Goal: Task Accomplishment & Management: Manage account settings

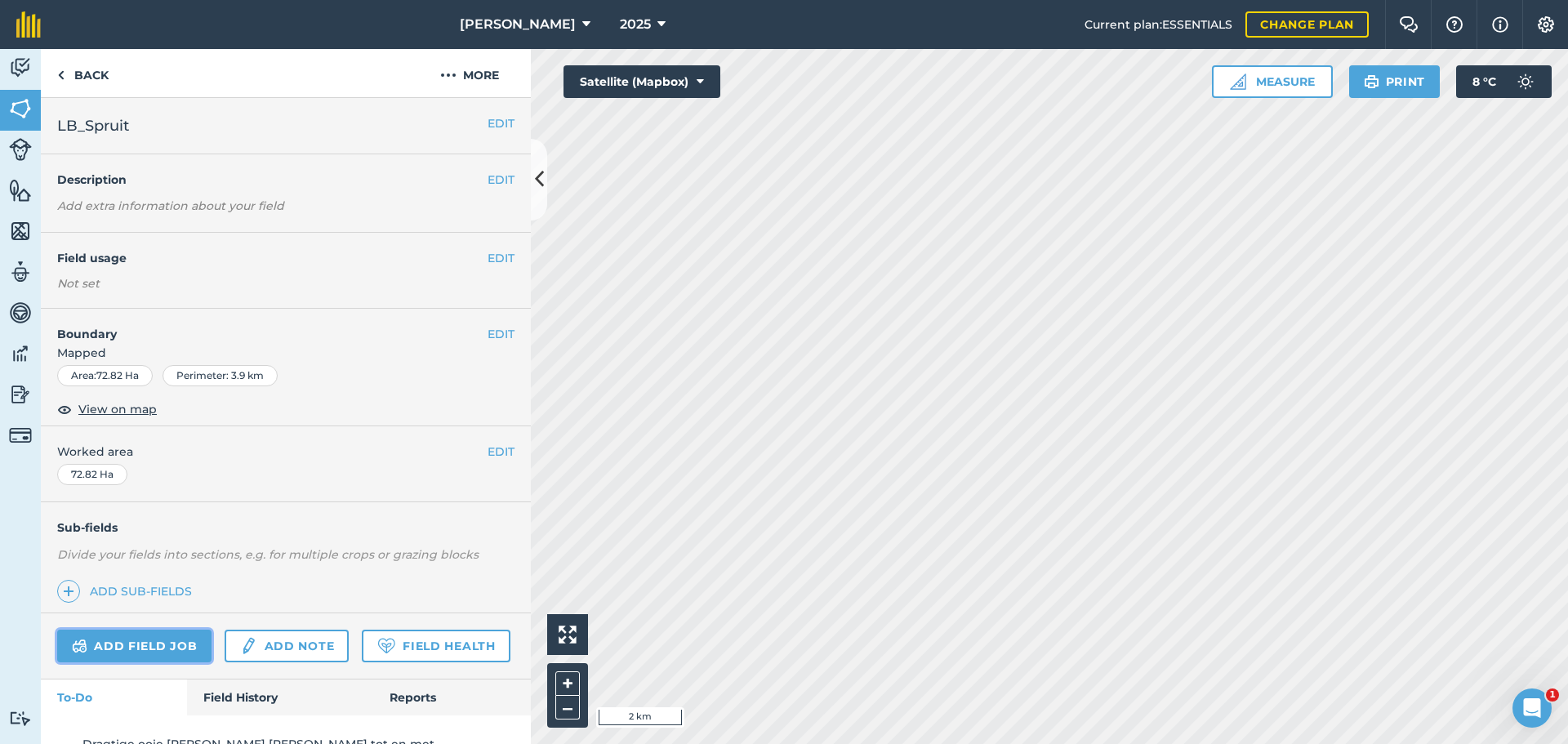
click at [166, 660] on link "Add field job" at bounding box center [134, 647] width 155 height 33
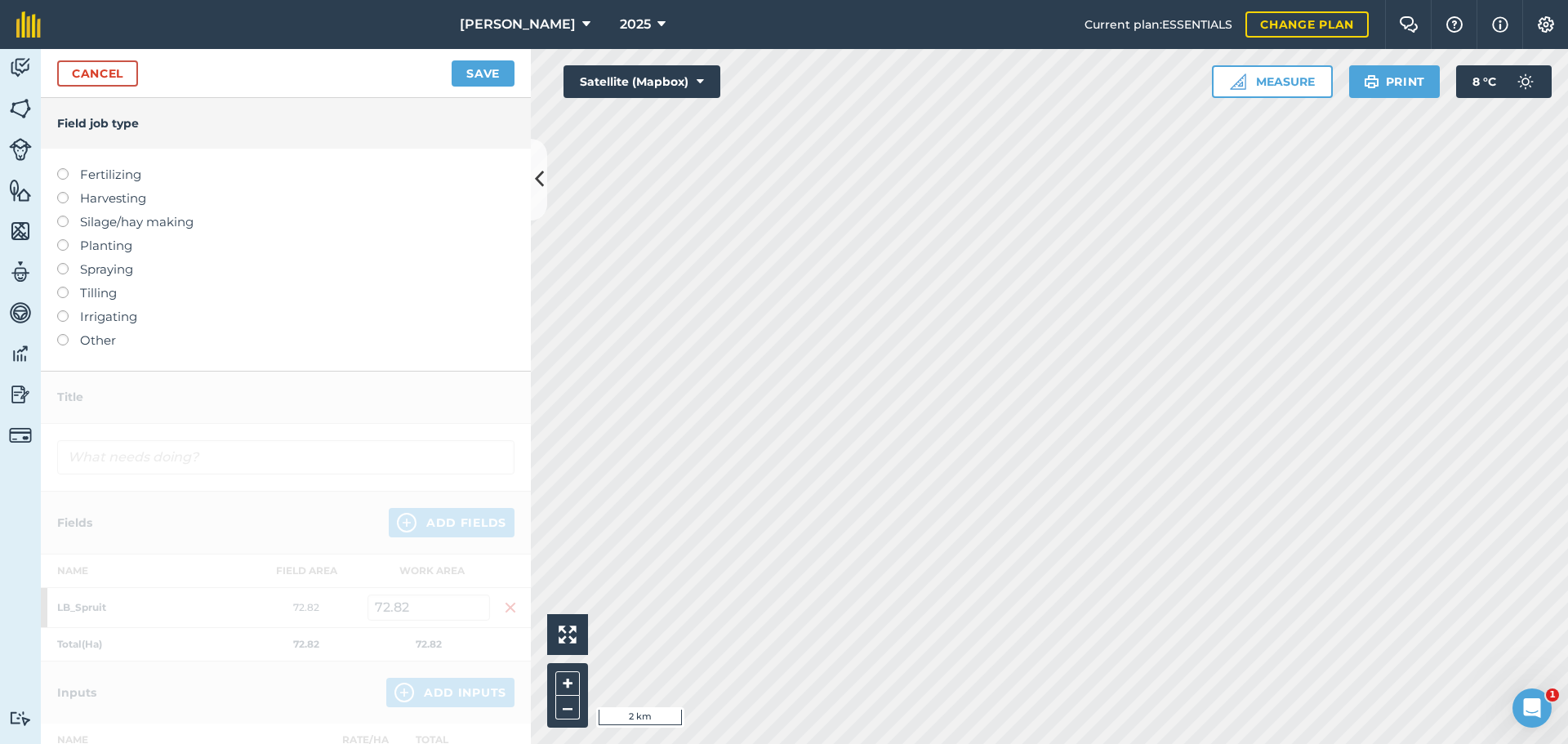
click at [67, 334] on label at bounding box center [68, 334] width 22 height 0
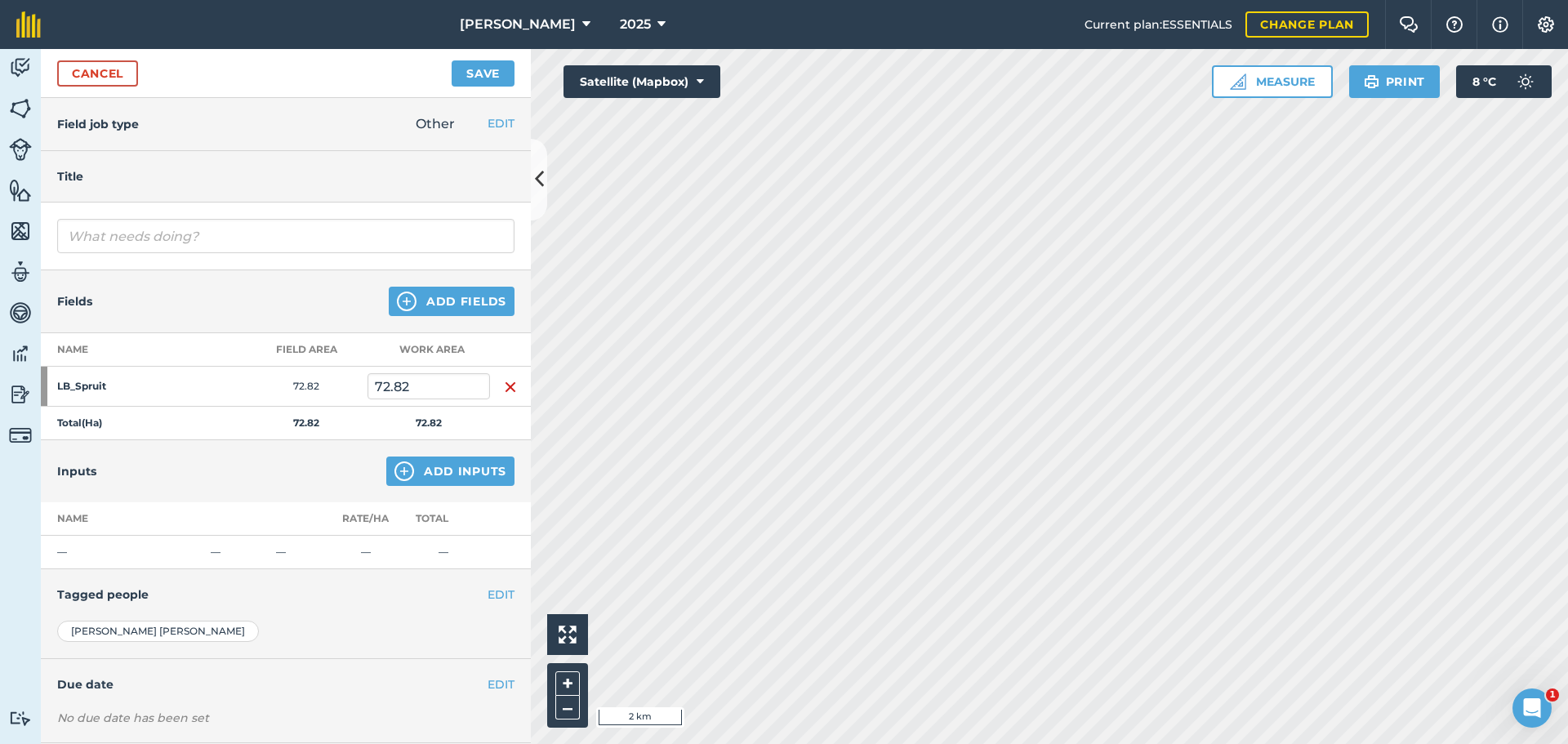
click at [453, 284] on div "Fields Add Fields" at bounding box center [285, 302] width 490 height 63
click at [452, 298] on button "Add Fields" at bounding box center [451, 301] width 126 height 29
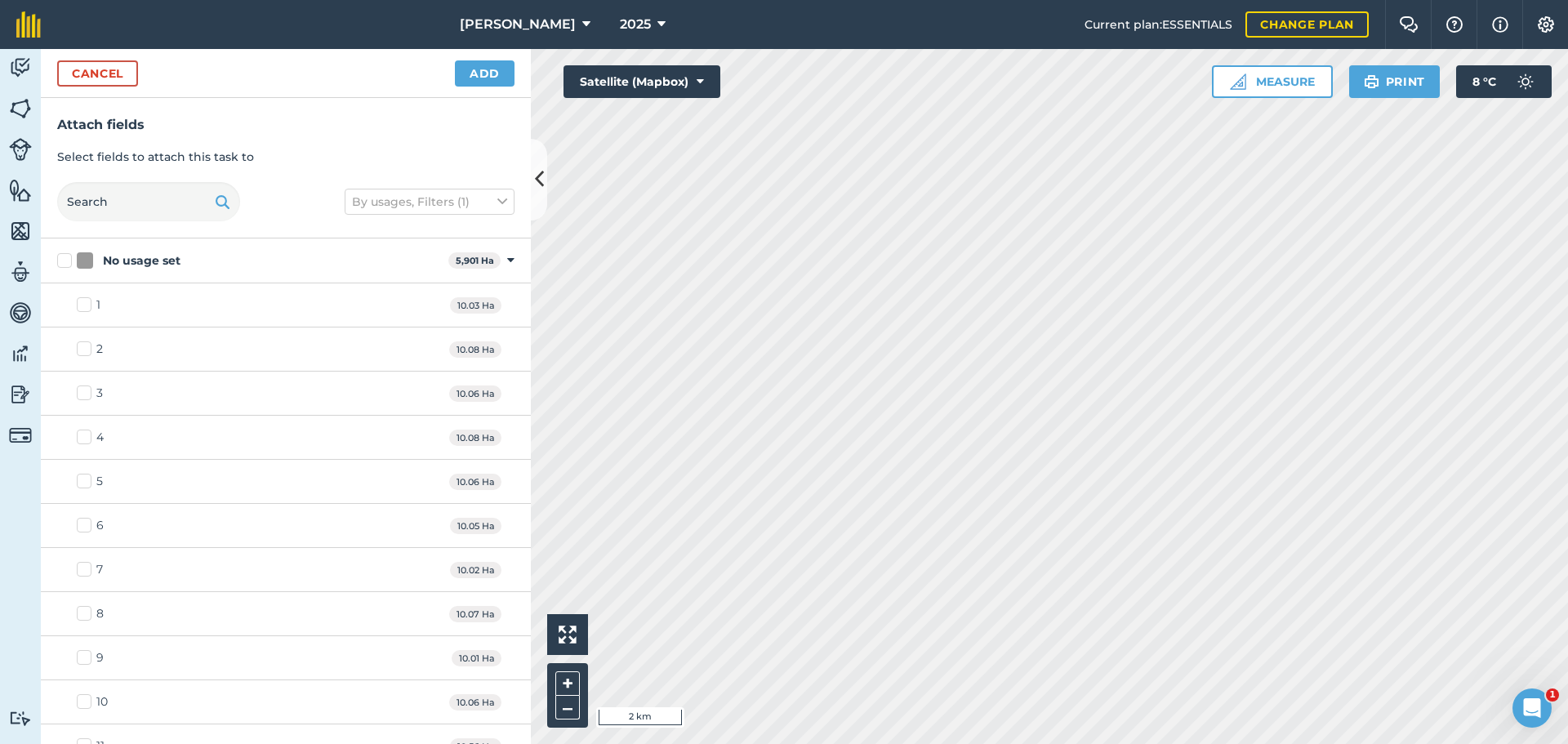
checkbox input "true"
click at [479, 74] on button "Add" at bounding box center [484, 73] width 59 height 26
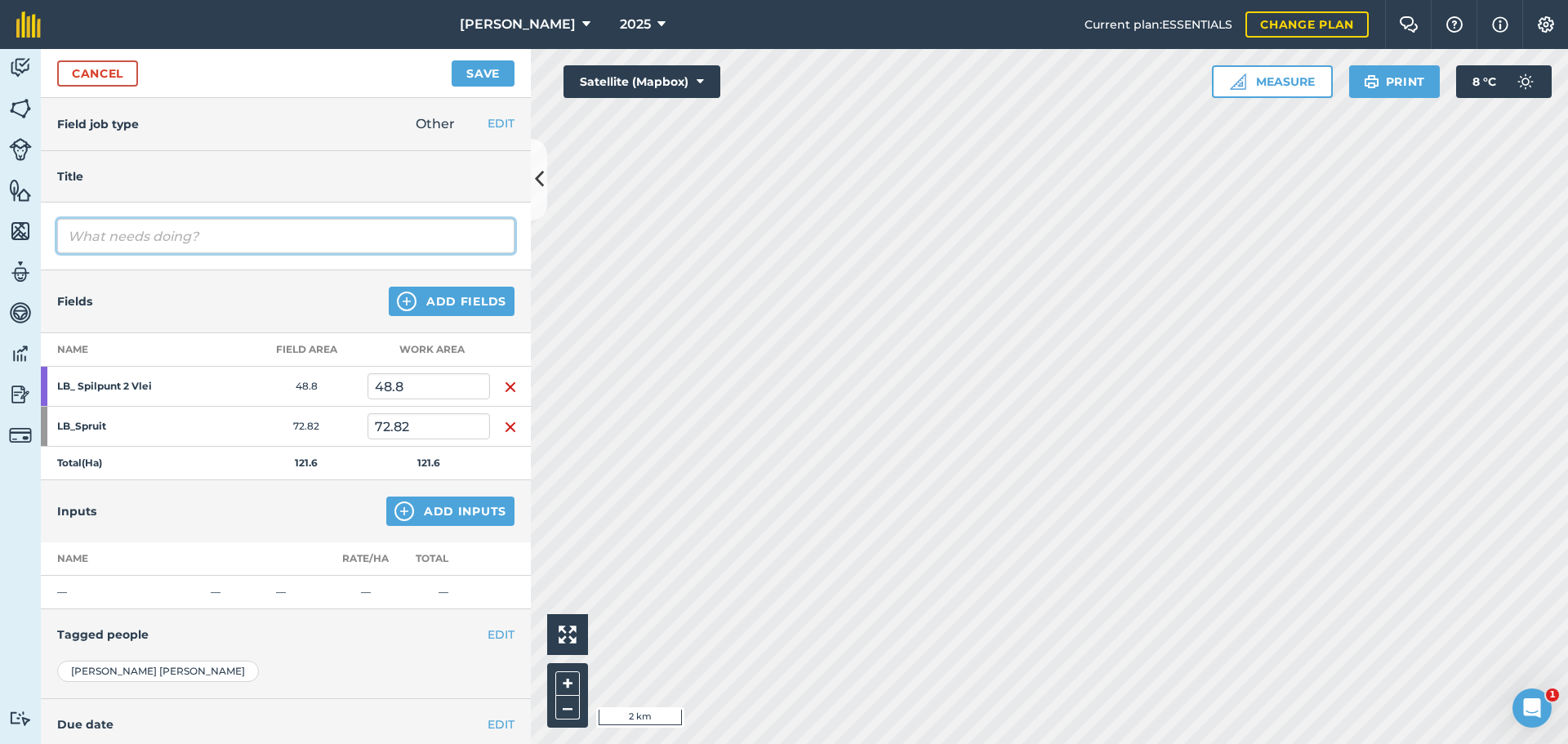
click at [117, 243] on input "text" at bounding box center [286, 236] width 458 height 34
type input "[PERSON_NAME] en [PERSON_NAME] skuif 358 ooie na [PERSON_NAME]"
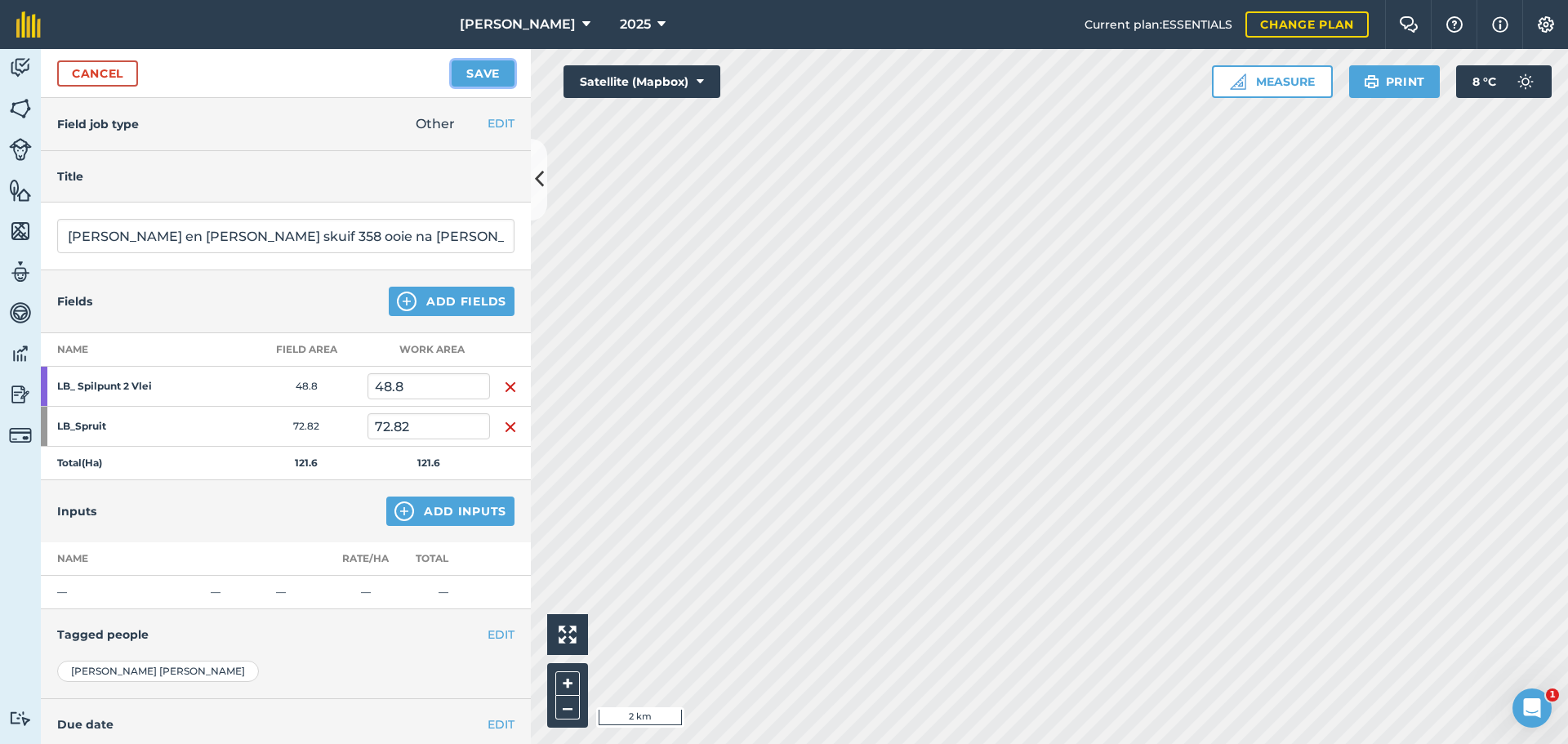
click at [481, 77] on button "Save" at bounding box center [483, 73] width 63 height 26
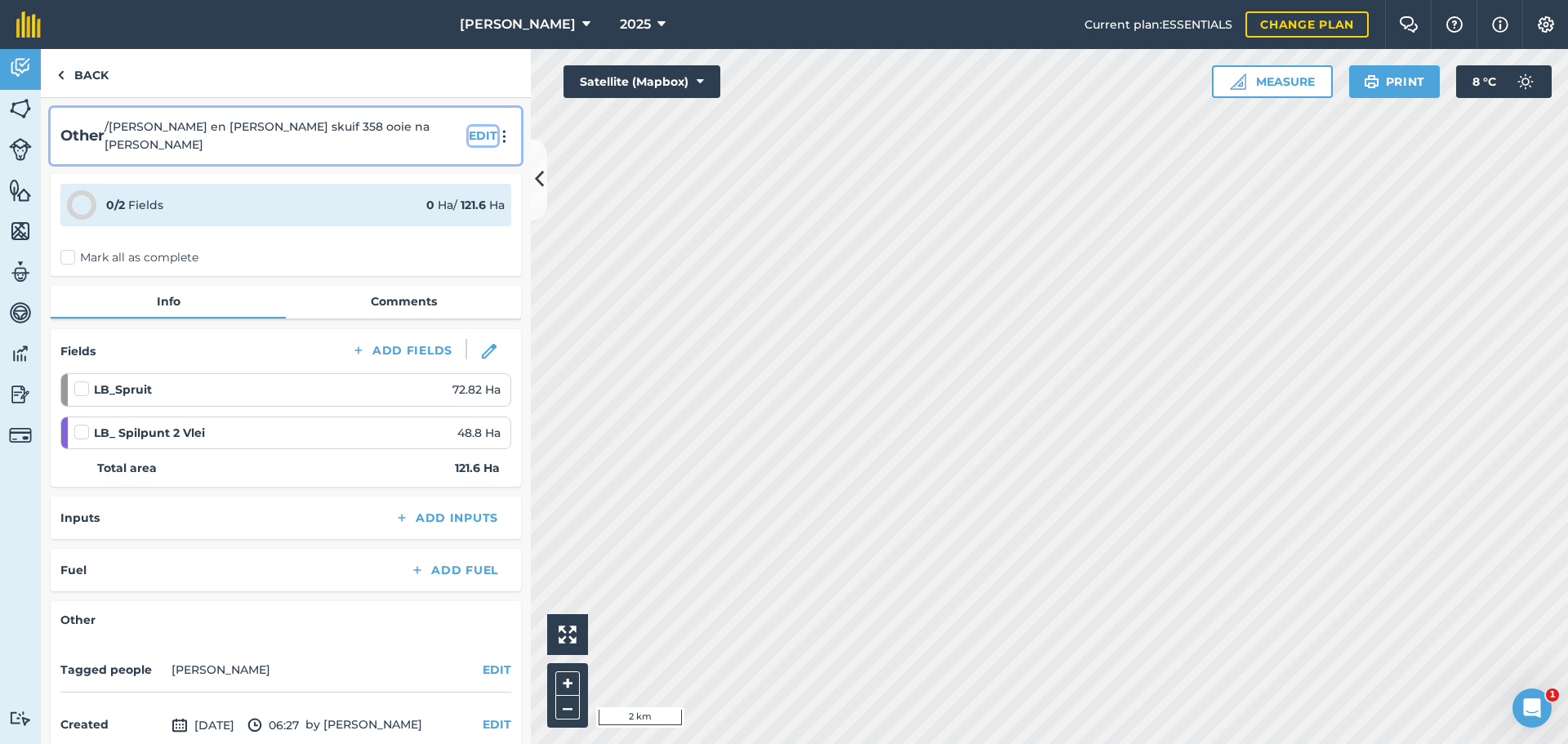
click at [468, 130] on button "EDIT" at bounding box center [482, 135] width 28 height 18
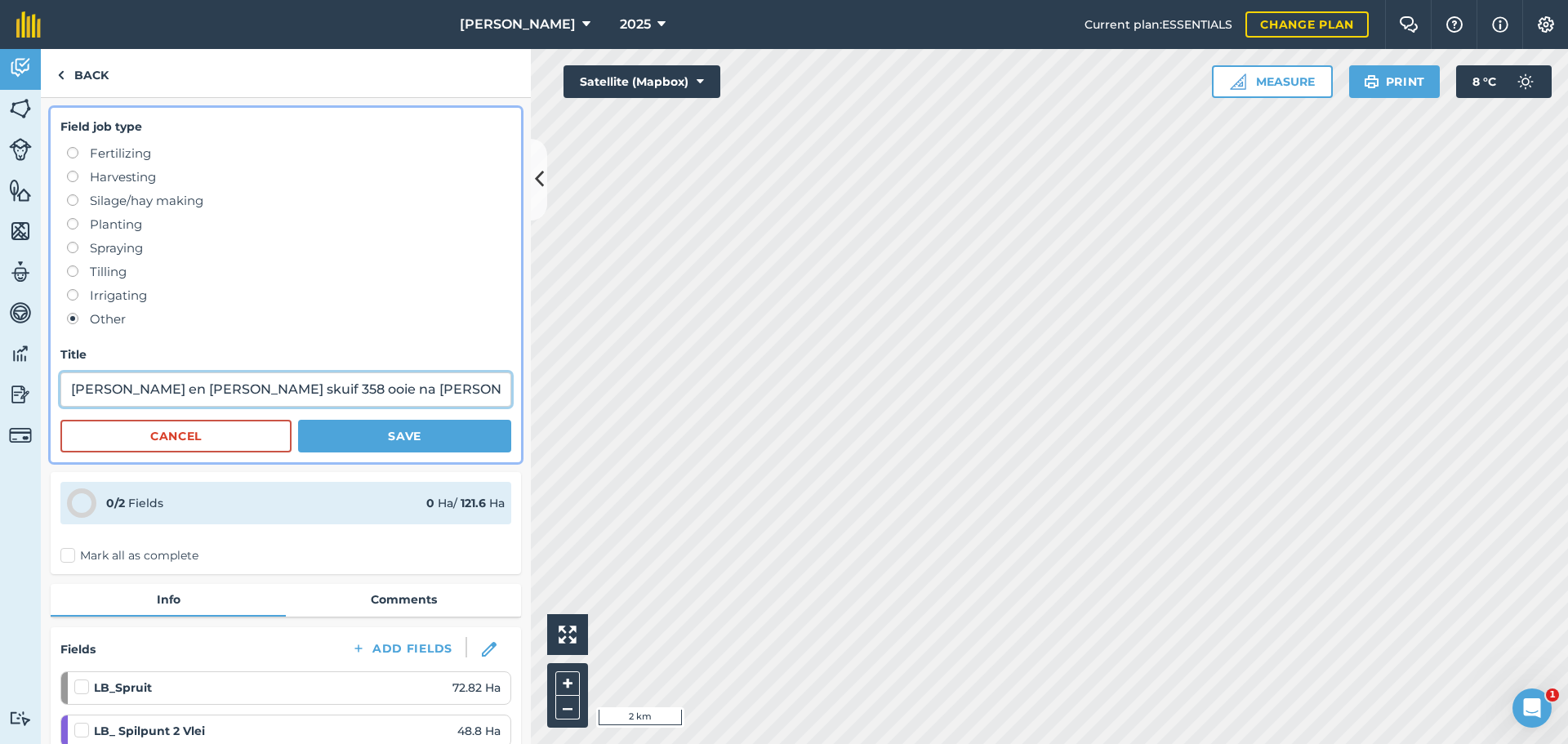
click at [368, 379] on input "[PERSON_NAME] en [PERSON_NAME] skuif 358 ooie na [PERSON_NAME]" at bounding box center [285, 389] width 451 height 34
type input "[PERSON_NAME] en [PERSON_NAME] skuif 358 ooie na [PERSON_NAME] en gooi lek"
click at [386, 433] on button "Save" at bounding box center [404, 436] width 213 height 33
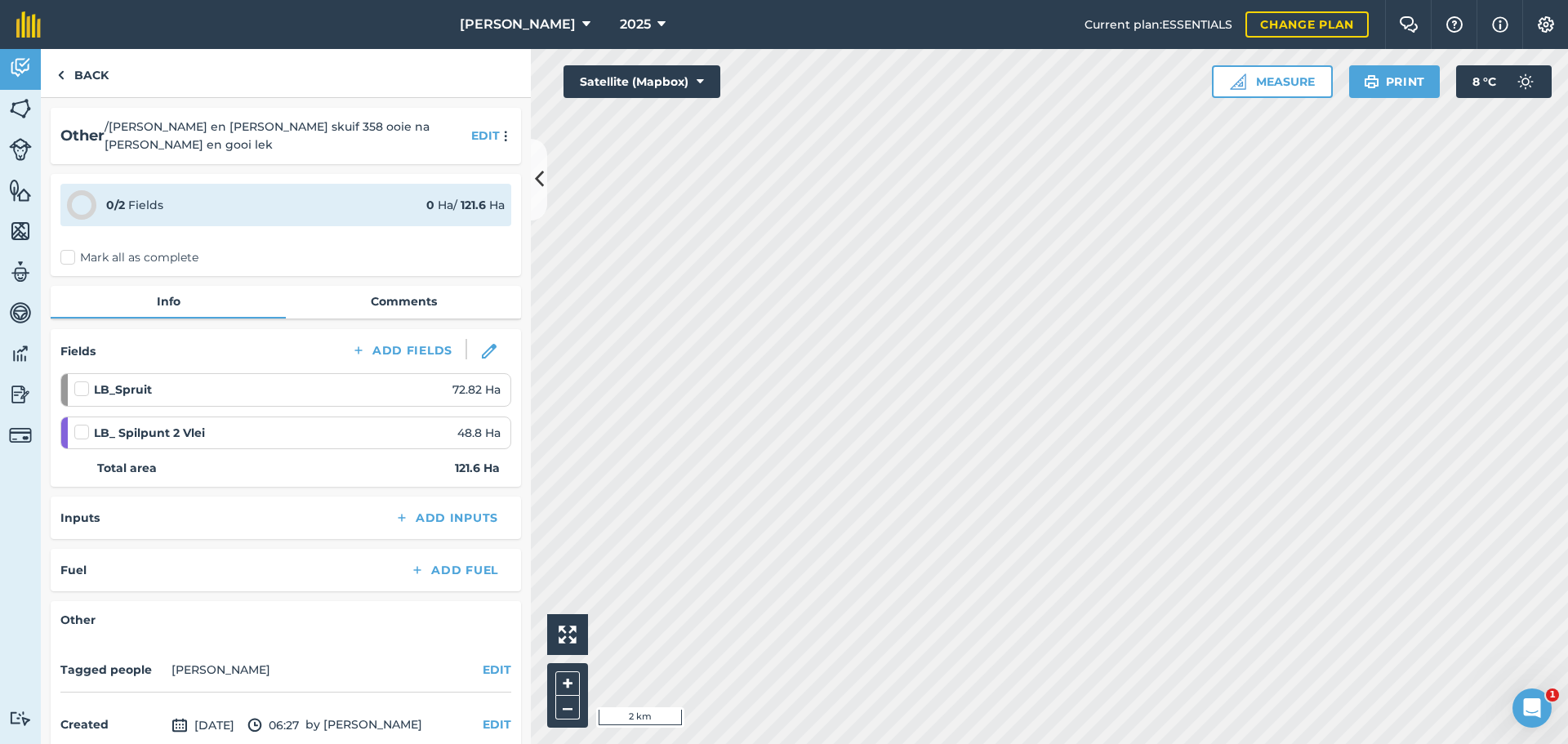
click at [64, 249] on label "Mark all as complete" at bounding box center [130, 258] width 138 height 18
click at [64, 249] on input "Mark all as complete" at bounding box center [65, 254] width 11 height 11
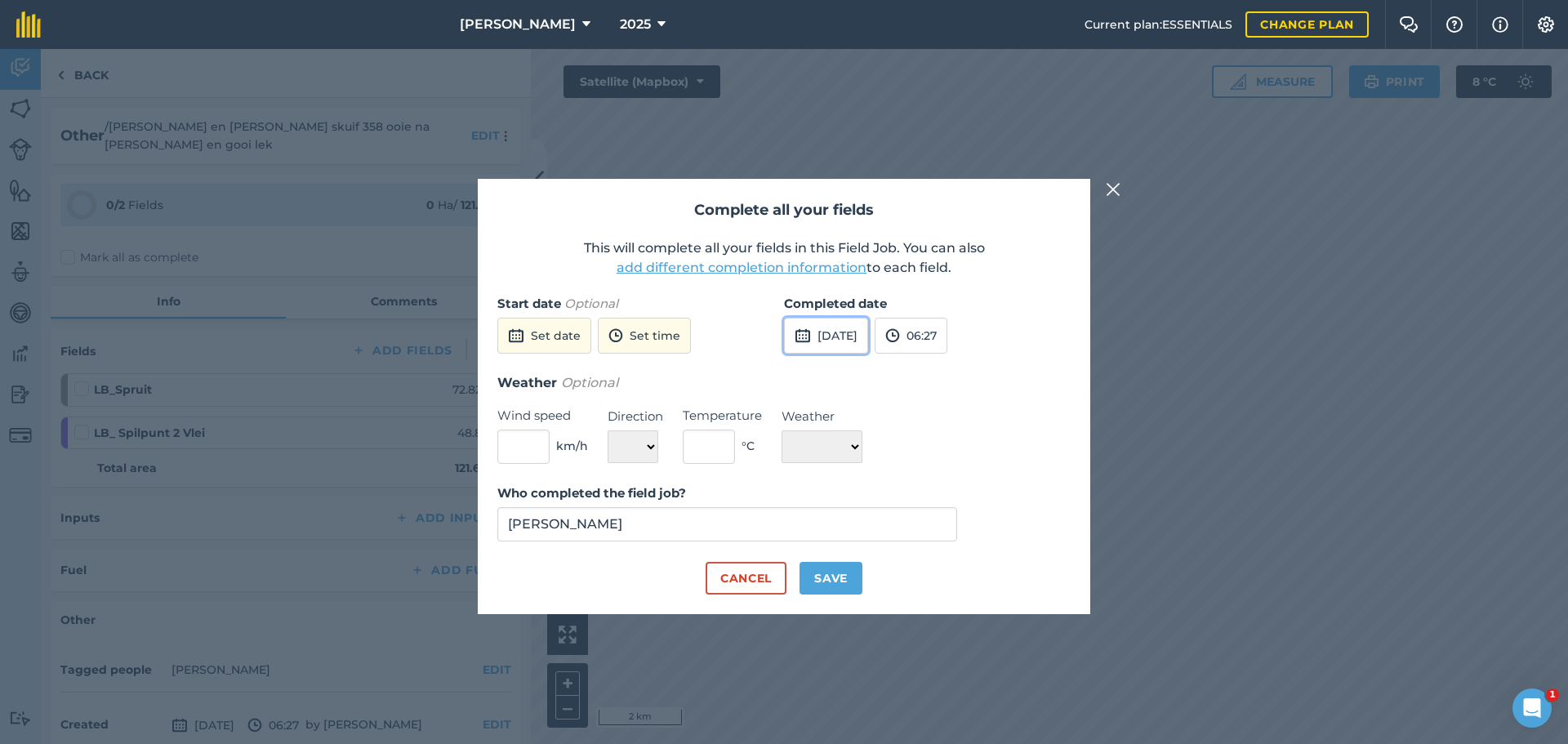
click at [837, 332] on button "[DATE]" at bounding box center [826, 335] width 84 height 36
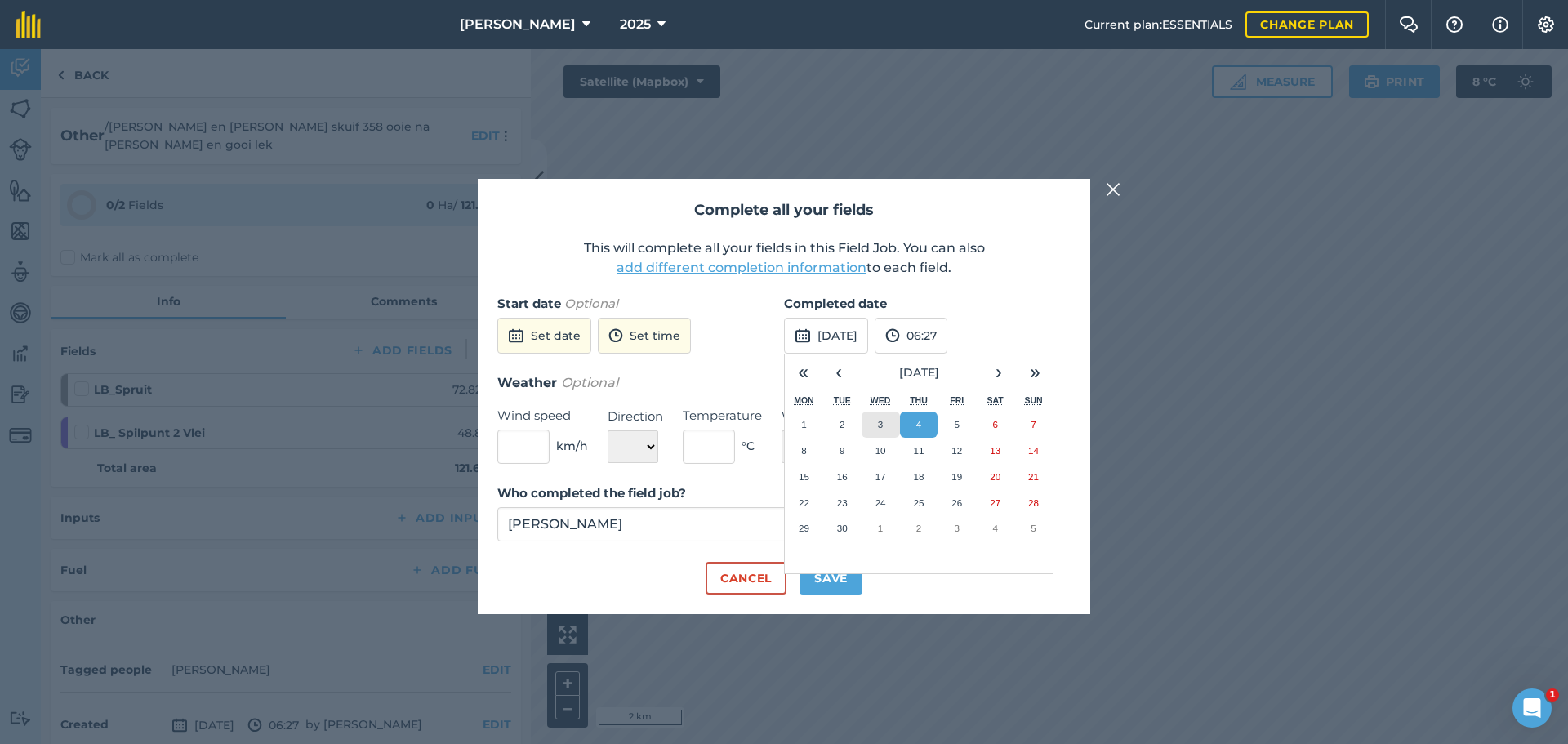
click at [880, 424] on abbr "3" at bounding box center [880, 424] width 5 height 11
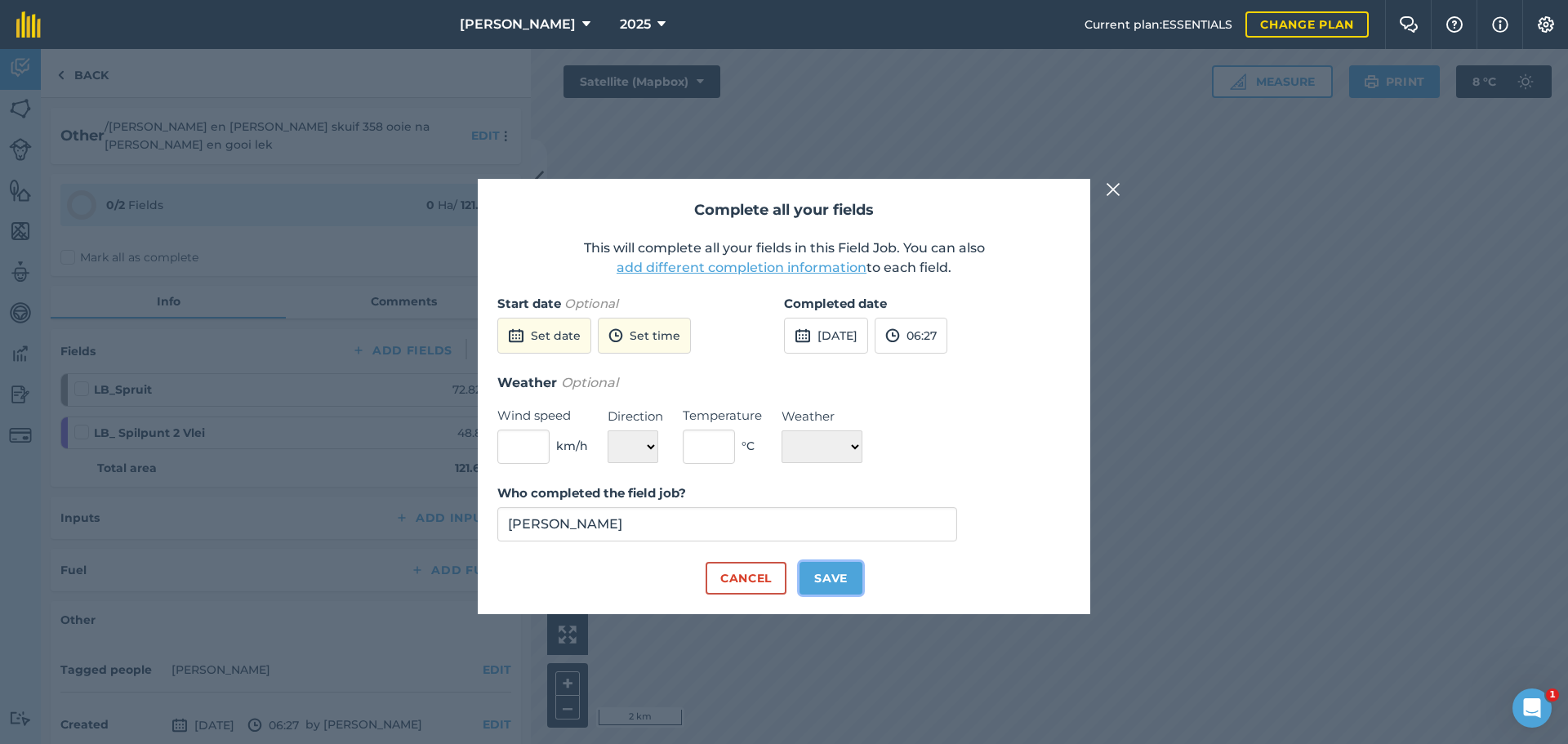
click at [821, 584] on button "Save" at bounding box center [831, 578] width 63 height 33
checkbox input "true"
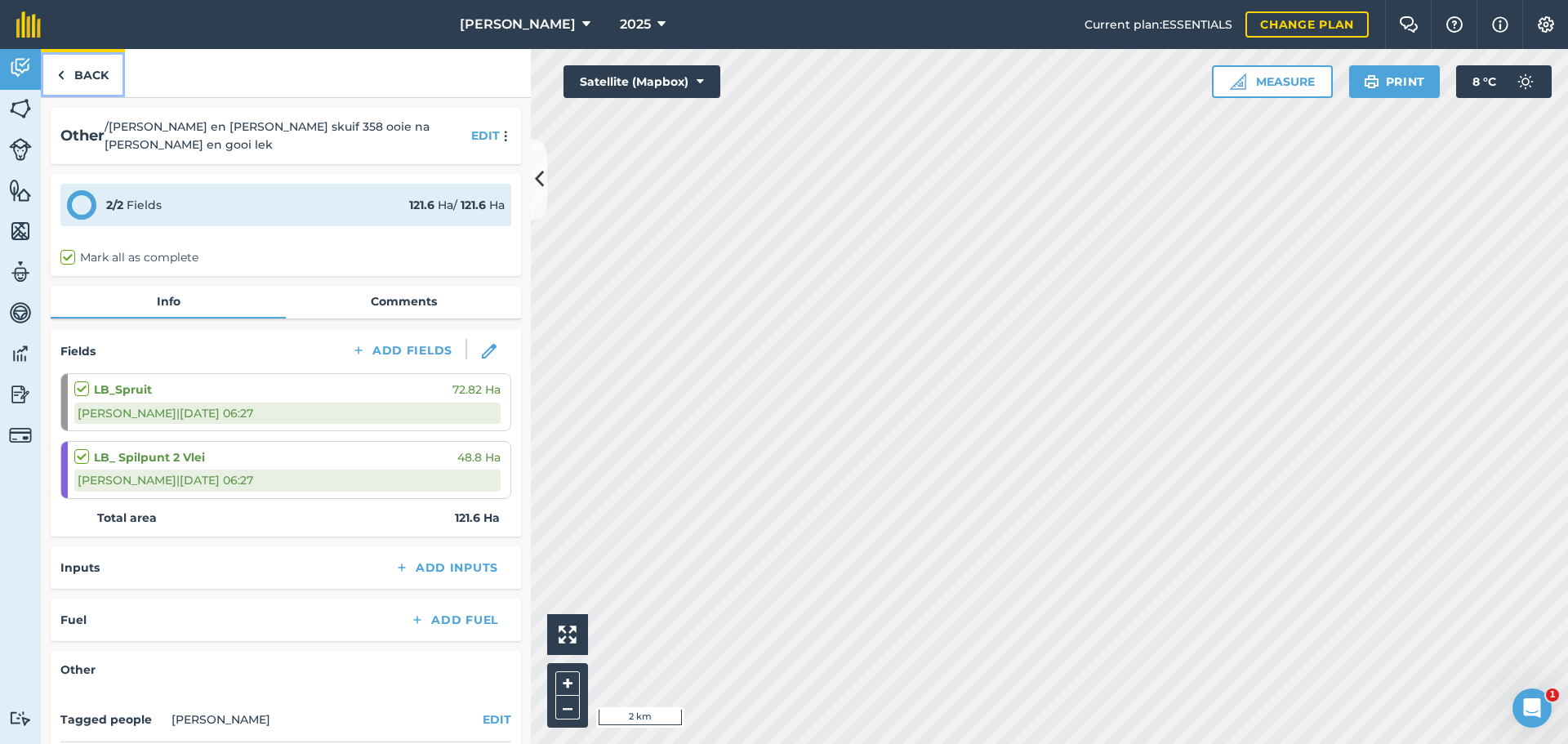
click at [62, 76] on img at bounding box center [61, 75] width 8 height 19
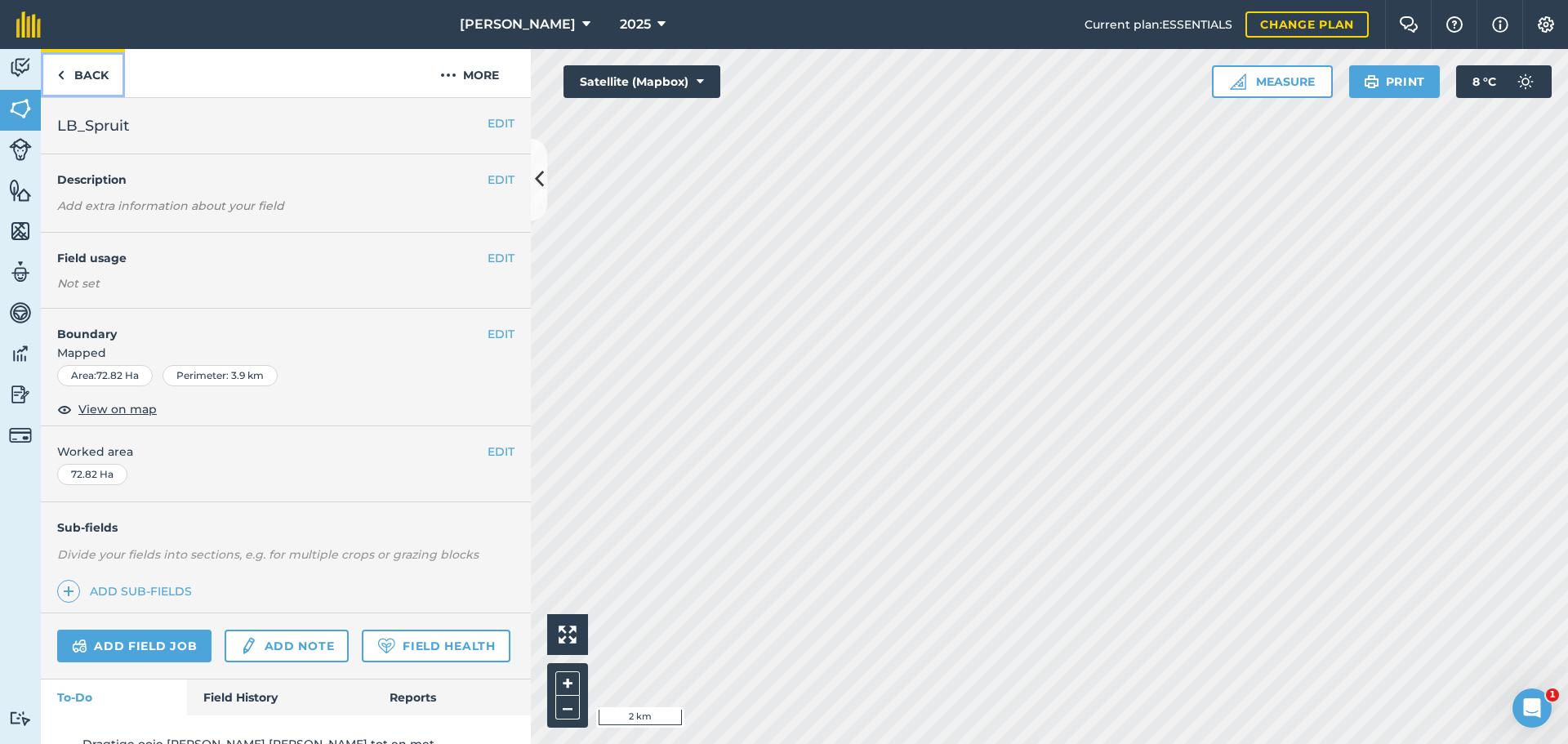
click at [61, 75] on img at bounding box center [61, 75] width 8 height 19
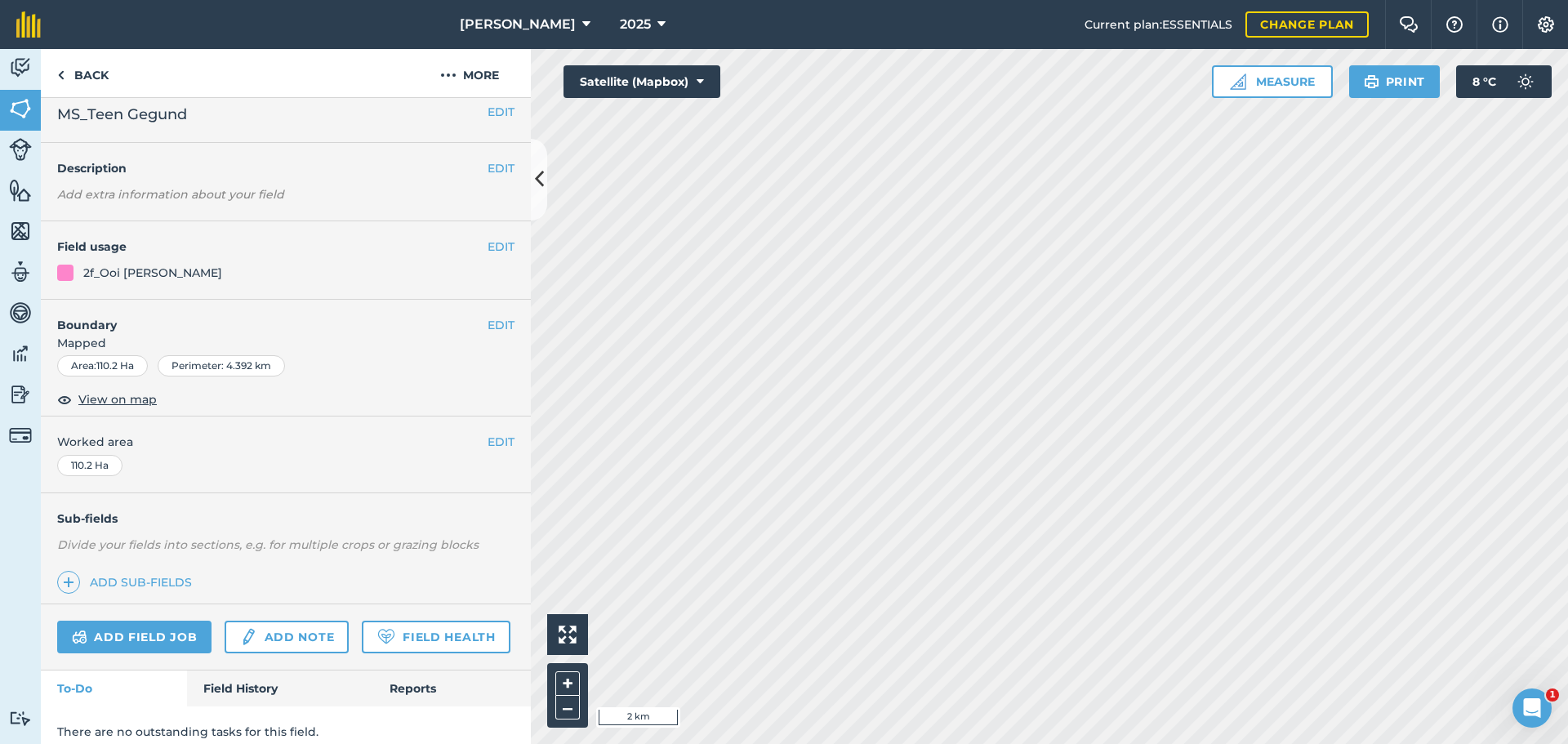
scroll to position [19, 0]
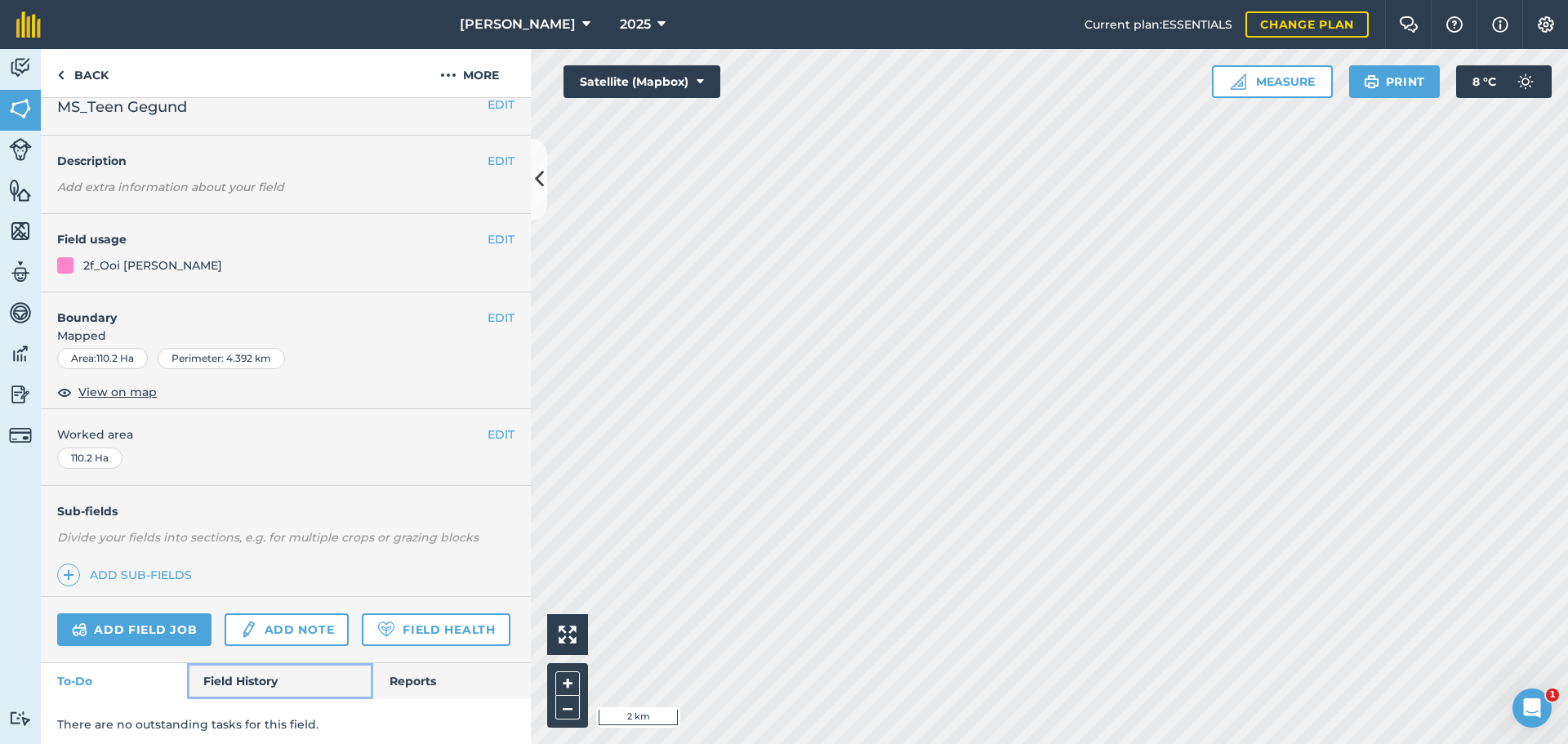
click at [230, 699] on link "Field History" at bounding box center [280, 681] width 185 height 36
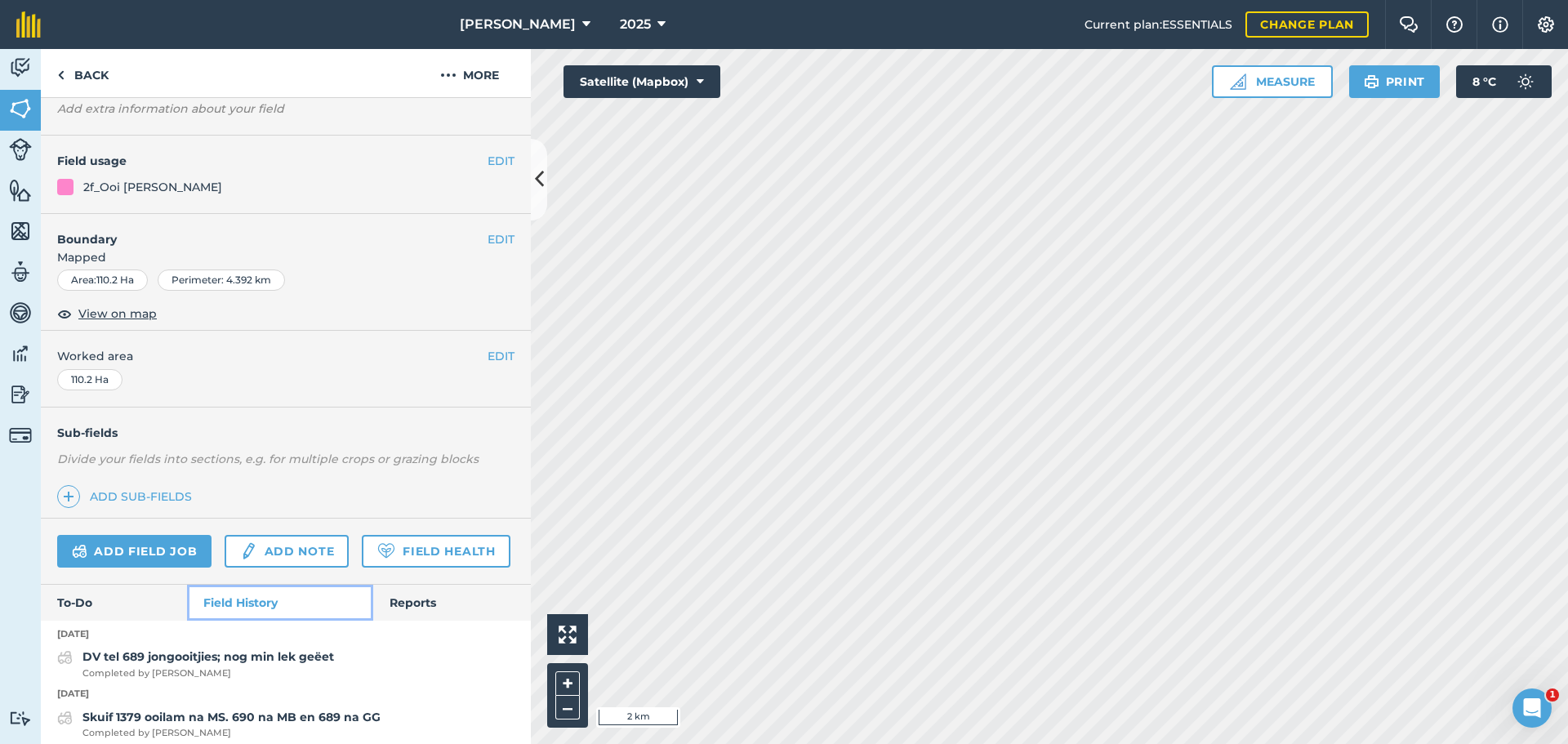
scroll to position [100, 0]
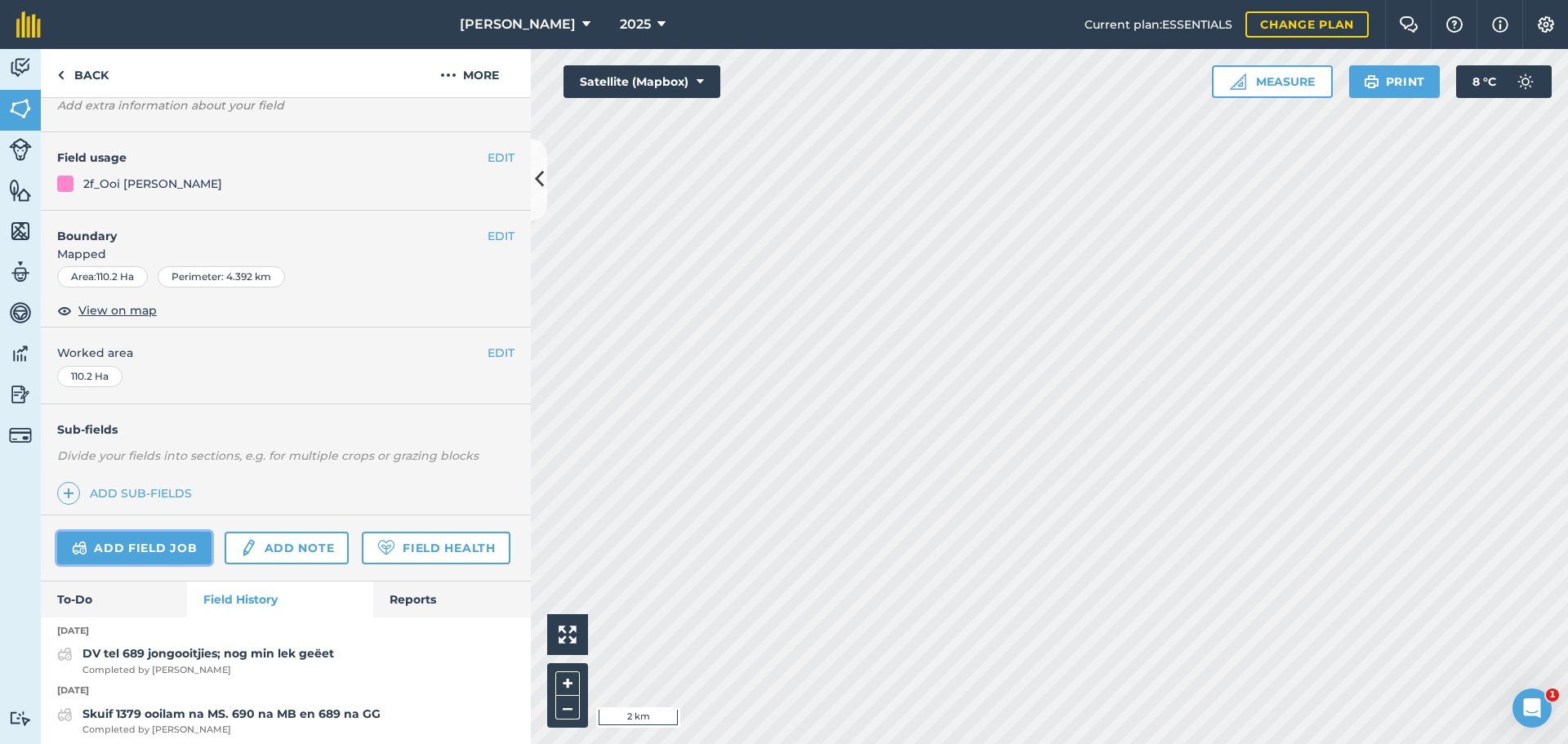
click at [114, 549] on link "Add field job" at bounding box center [134, 548] width 155 height 33
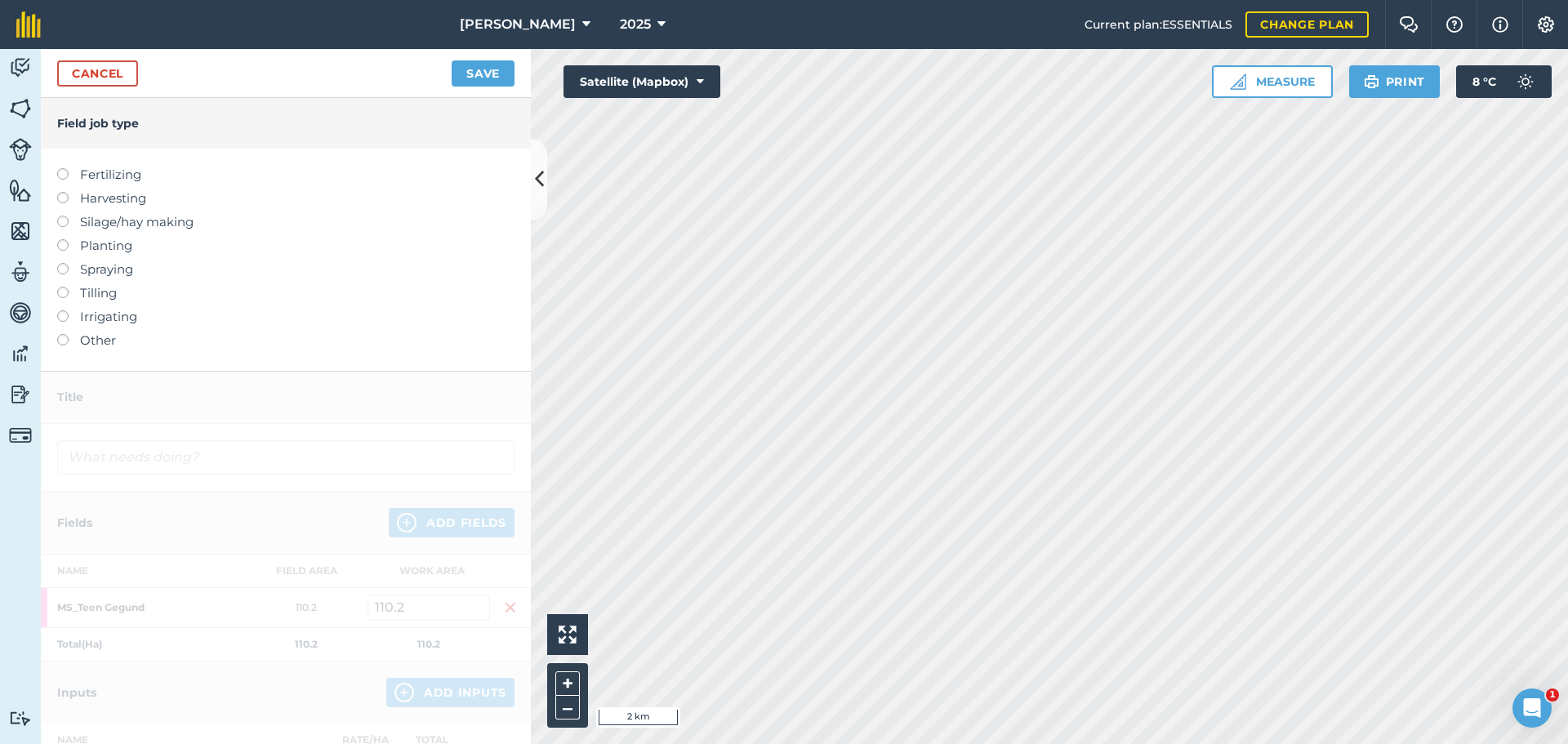
click at [61, 334] on label at bounding box center [68, 334] width 22 height 0
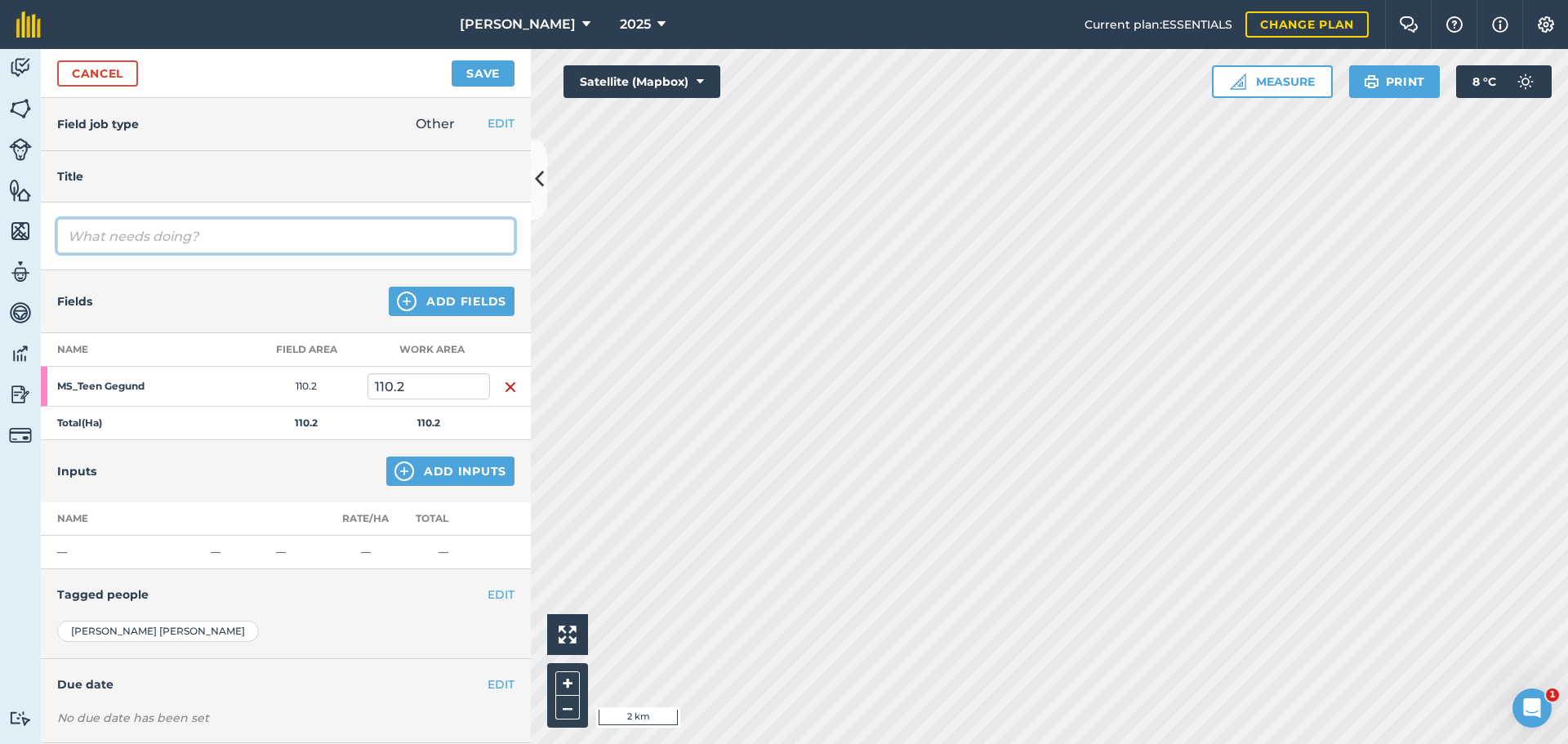
click at [178, 242] on input "text" at bounding box center [286, 236] width 458 height 34
drag, startPoint x: 495, startPoint y: 242, endPoint x: 45, endPoint y: 242, distance: 450.0
click at [45, 242] on div "DV kry 3 [PERSON_NAME] gevang. 1 lewe nog. Sit 1 by vanaf [GEOGRAPHIC_DATA]. Mo…" at bounding box center [285, 237] width 490 height 68
click at [377, 241] on input "DV kry 3 [PERSON_NAME] gevang. 1 lewe nog. Sit 1 by vanaf [GEOGRAPHIC_DATA]. Mo…" at bounding box center [286, 236] width 458 height 34
click at [409, 239] on input "DV kry 3 [PERSON_NAME] gevang. 1 lewe nog. Sit 1 by vanaf [GEOGRAPHIC_DATA]. Mo…" at bounding box center [286, 236] width 458 height 34
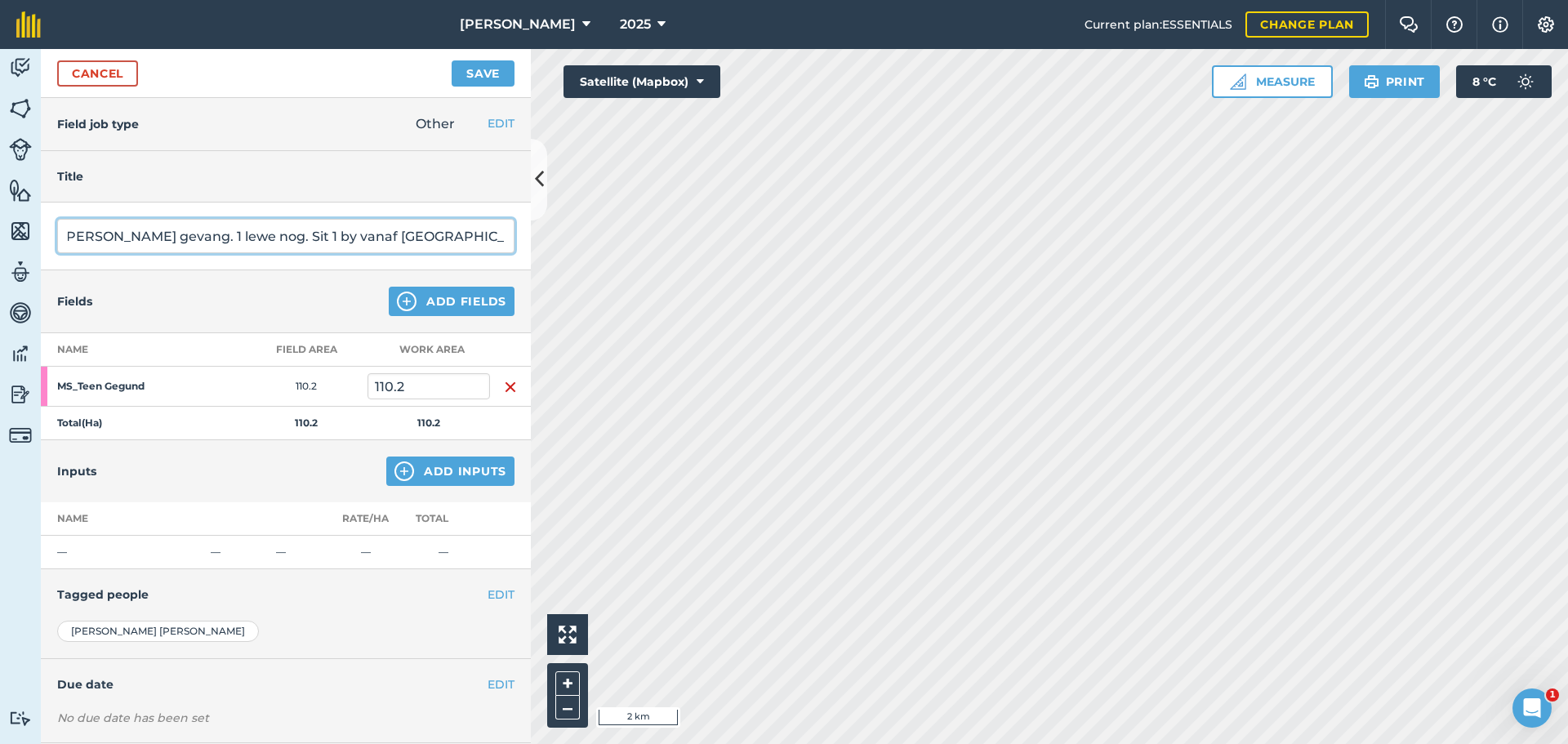
scroll to position [0, 134]
drag, startPoint x: 464, startPoint y: 239, endPoint x: 527, endPoint y: 241, distance: 63.0
click at [527, 241] on div "Field job type Other EDIT Fertilizing Harvesting Silage/hay making Planting Spr…" at bounding box center [285, 421] width 490 height 646
click at [494, 236] on input "DV kry 3 [PERSON_NAME] gevang. 1 lewe nog. Sit 1 by vanaf [GEOGRAPHIC_DATA]. Mo…" at bounding box center [286, 236] width 458 height 34
click at [485, 238] on input "DV kry 3 [PERSON_NAME] gevang. 1 lewe nog. Sit 1 by vanaf [GEOGRAPHIC_DATA]. Mo…" at bounding box center [286, 236] width 458 height 34
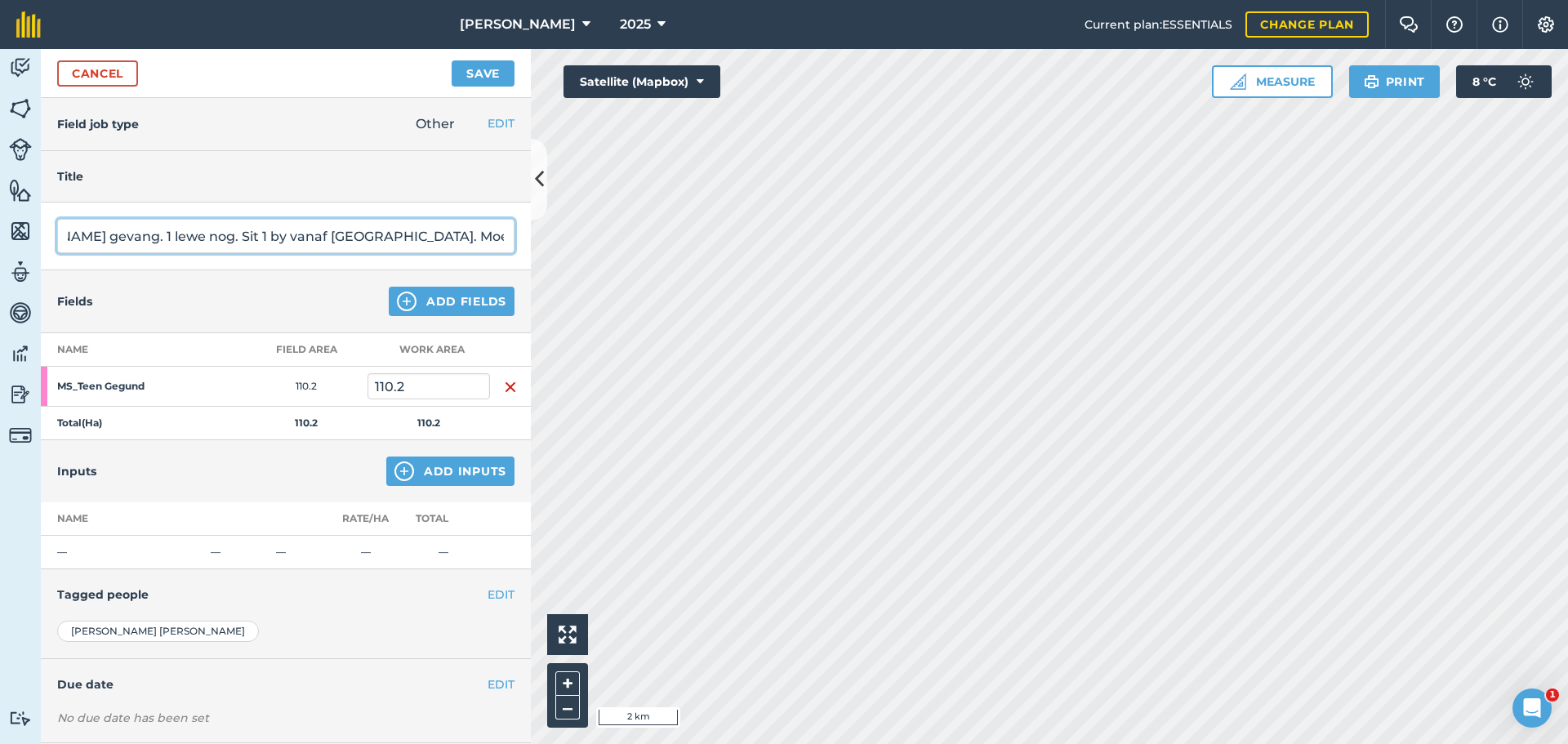
scroll to position [0, 133]
type input "DV kry 3 [PERSON_NAME] gevang. 1 lewe nog. Sit 1 by vanaf [GEOGRAPHIC_DATA]. Mo…"
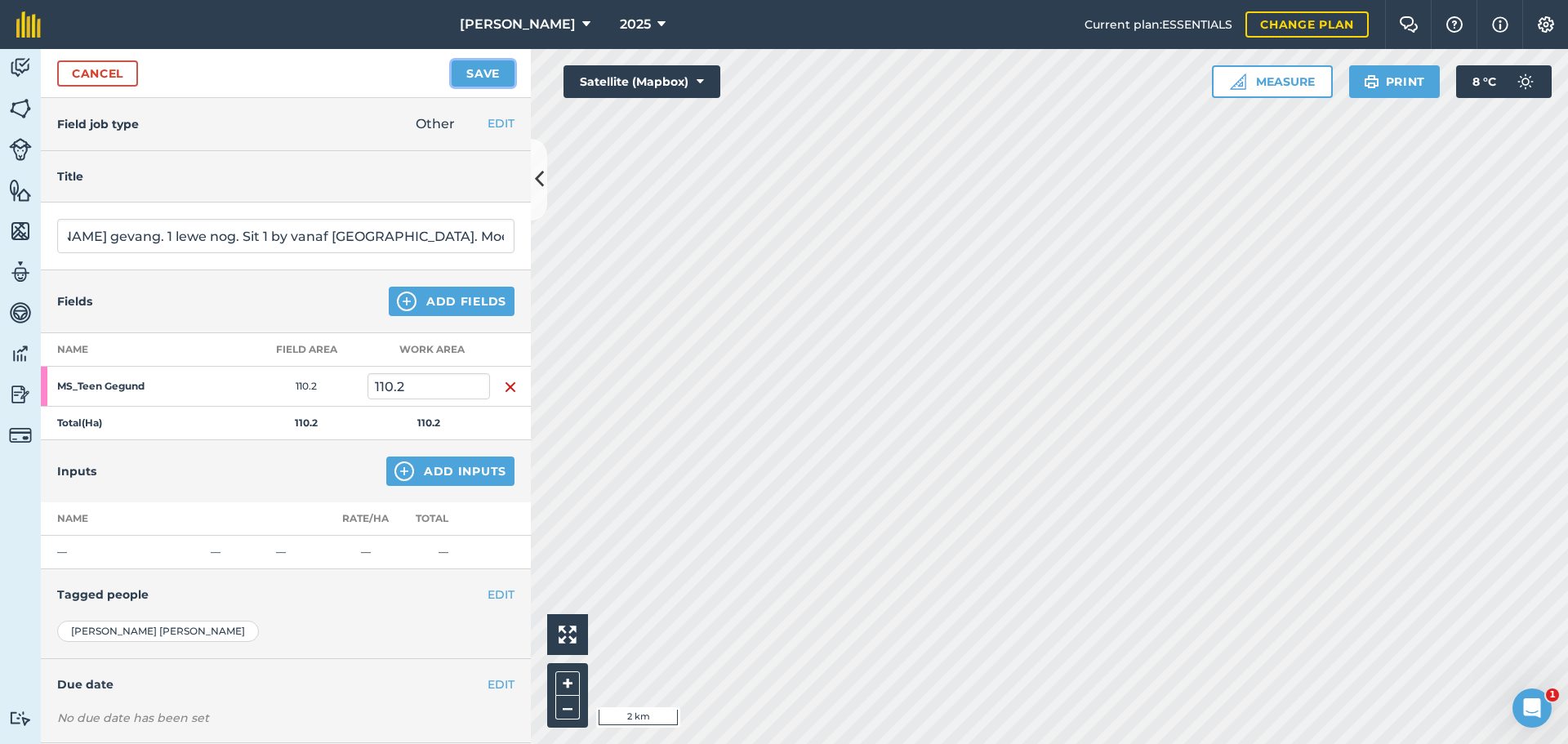
click at [469, 80] on button "Save" at bounding box center [483, 73] width 63 height 26
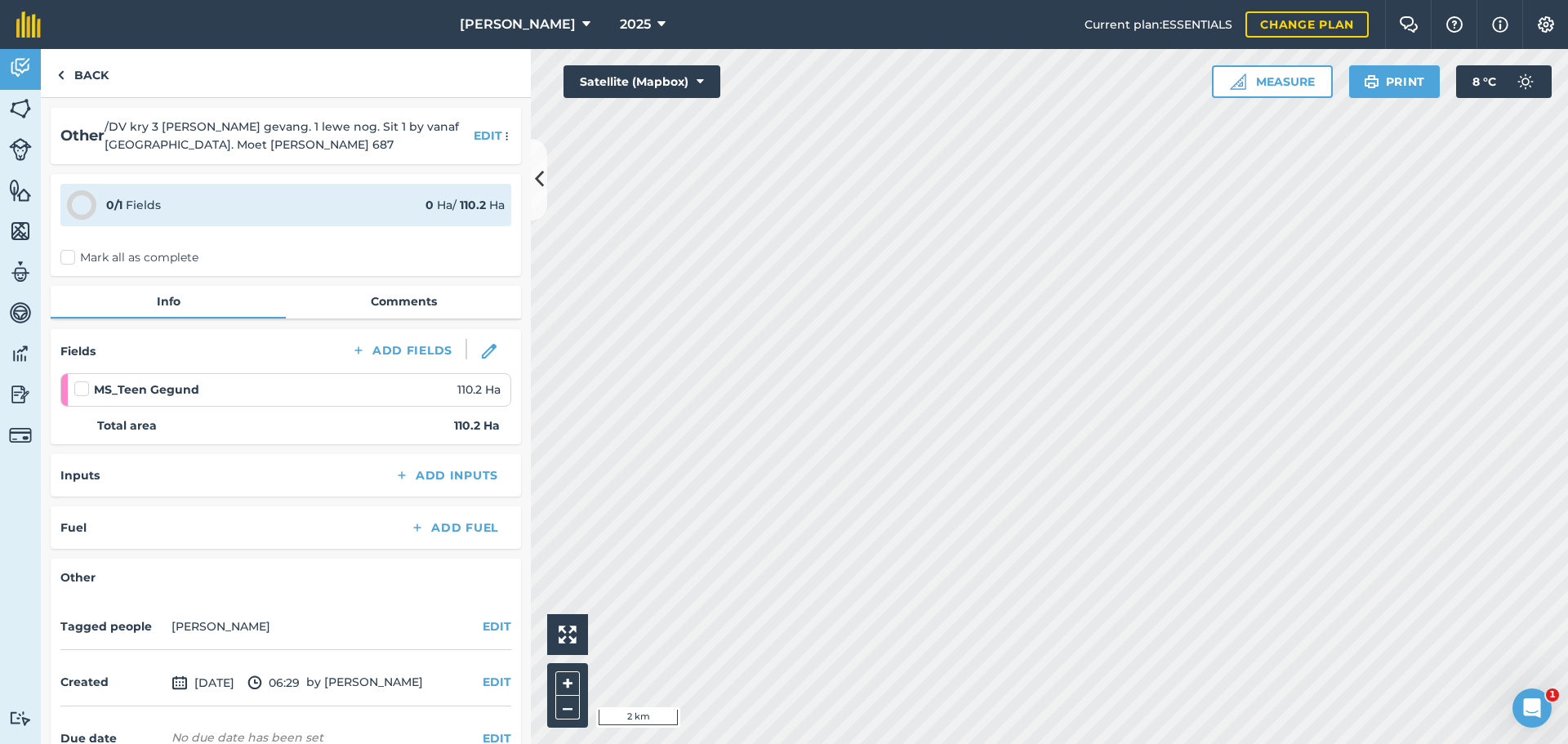
click at [68, 260] on label "Mark all as complete" at bounding box center [130, 258] width 138 height 18
click at [68, 260] on input "Mark all as complete" at bounding box center [65, 254] width 11 height 11
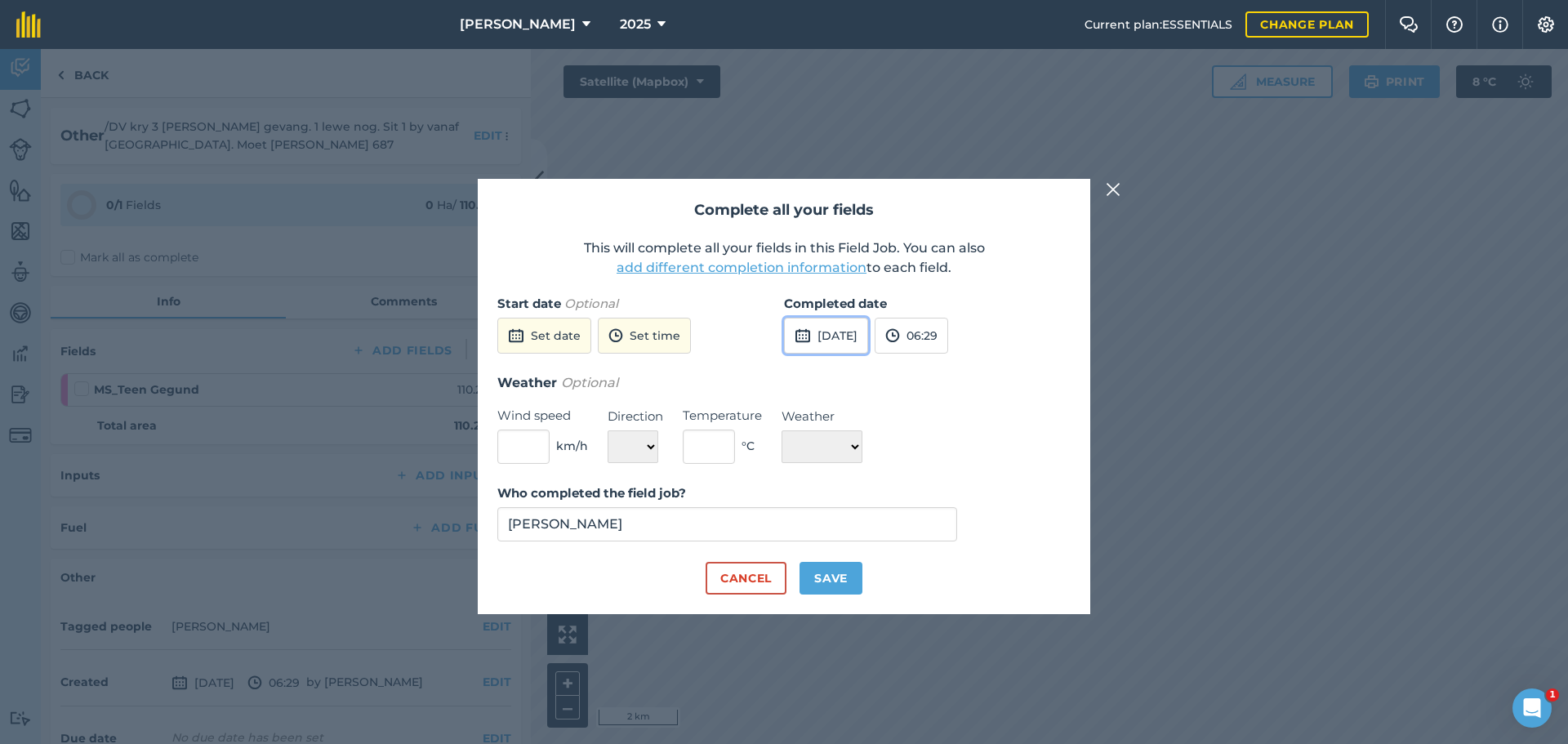
click at [845, 332] on button "[DATE]" at bounding box center [826, 335] width 84 height 36
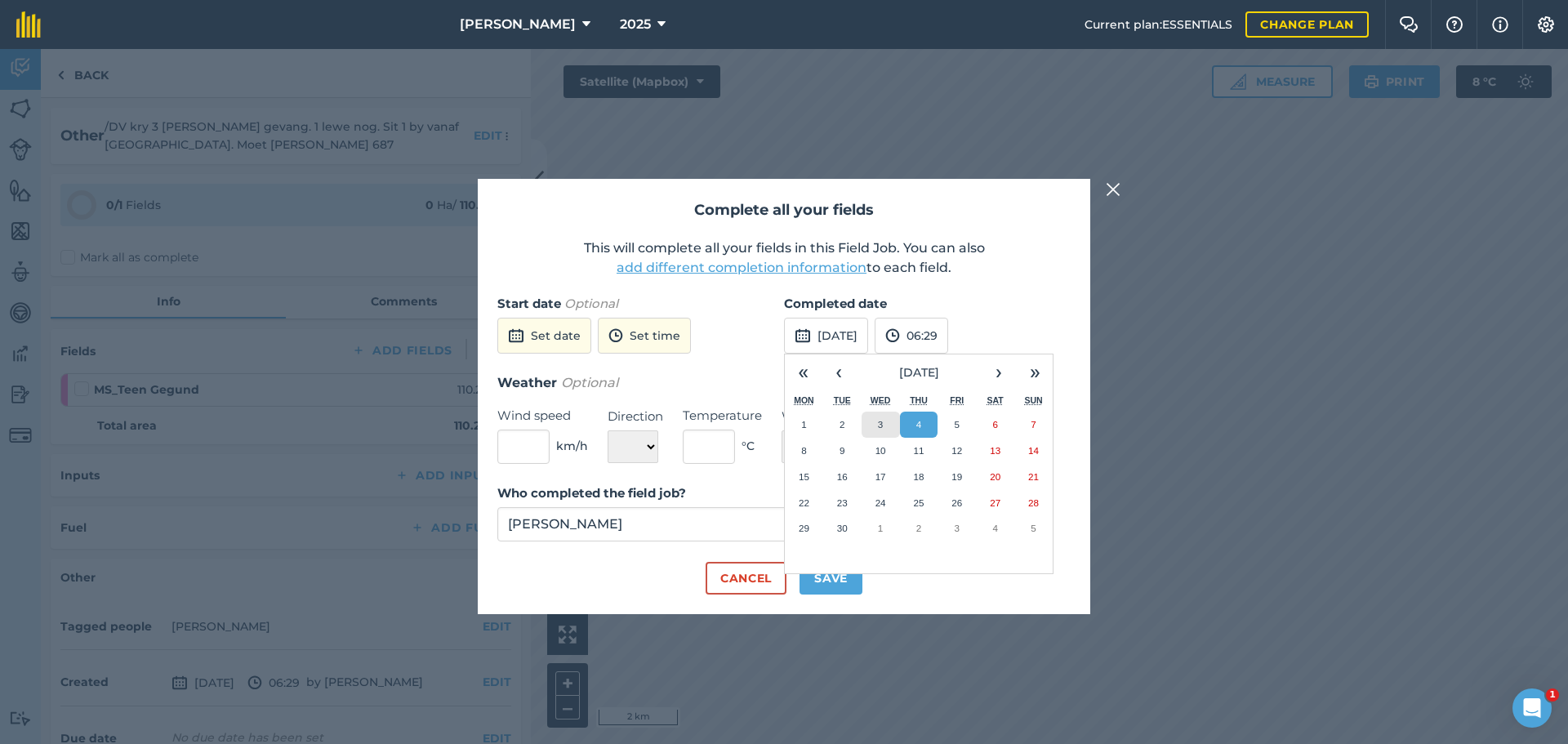
click at [889, 423] on button "3" at bounding box center [880, 425] width 38 height 26
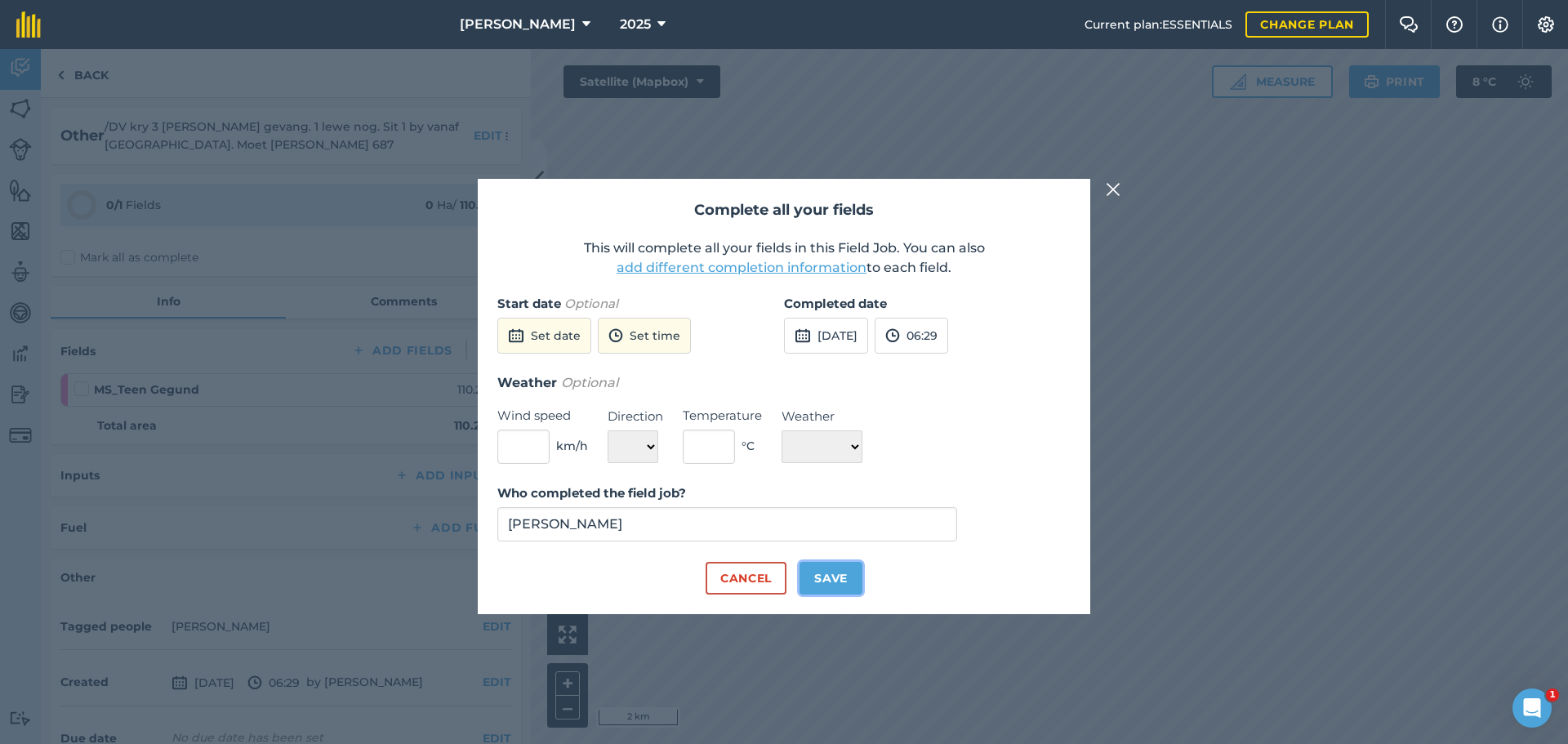
click at [822, 591] on button "Save" at bounding box center [831, 578] width 63 height 33
checkbox input "true"
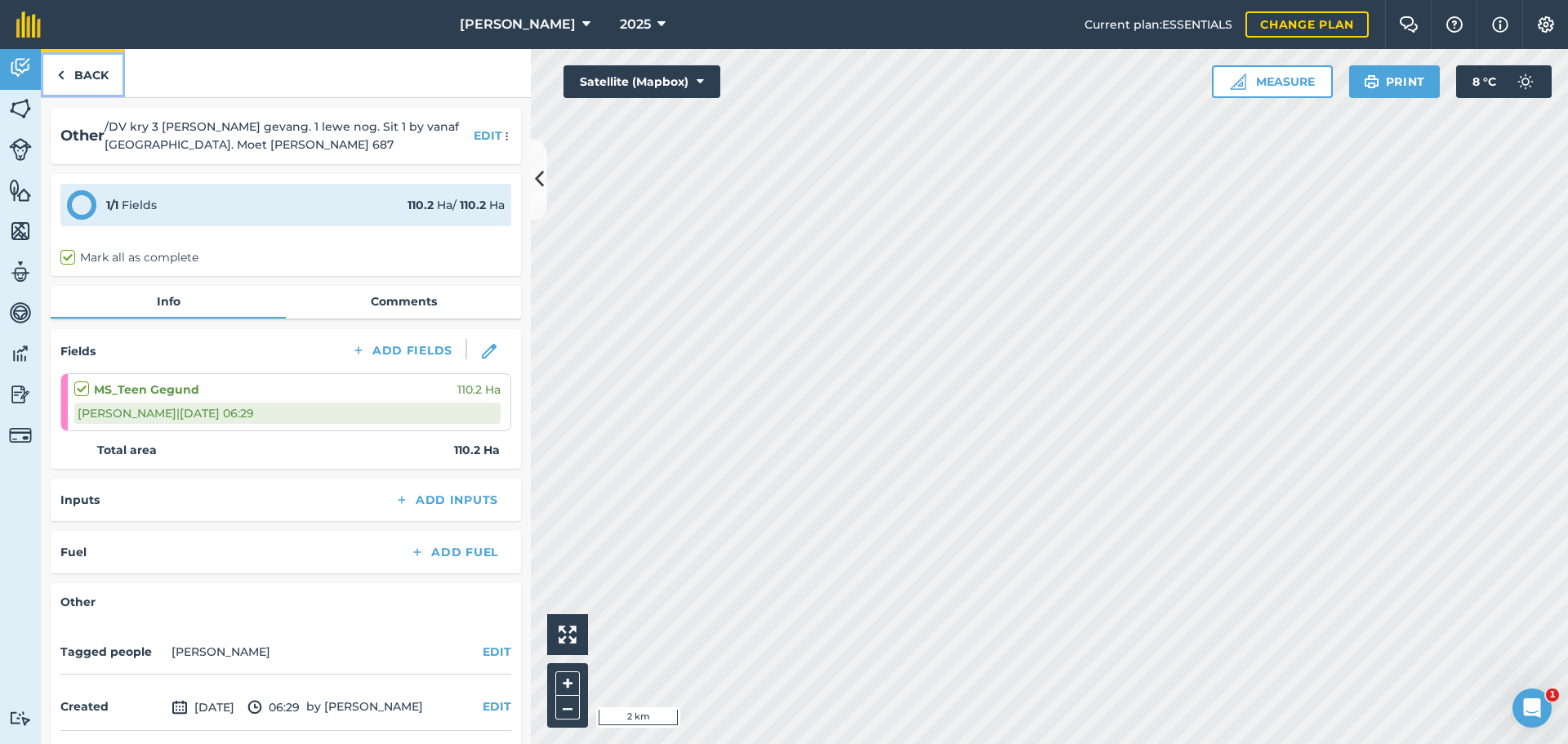
click at [73, 82] on link "Back" at bounding box center [83, 72] width 84 height 48
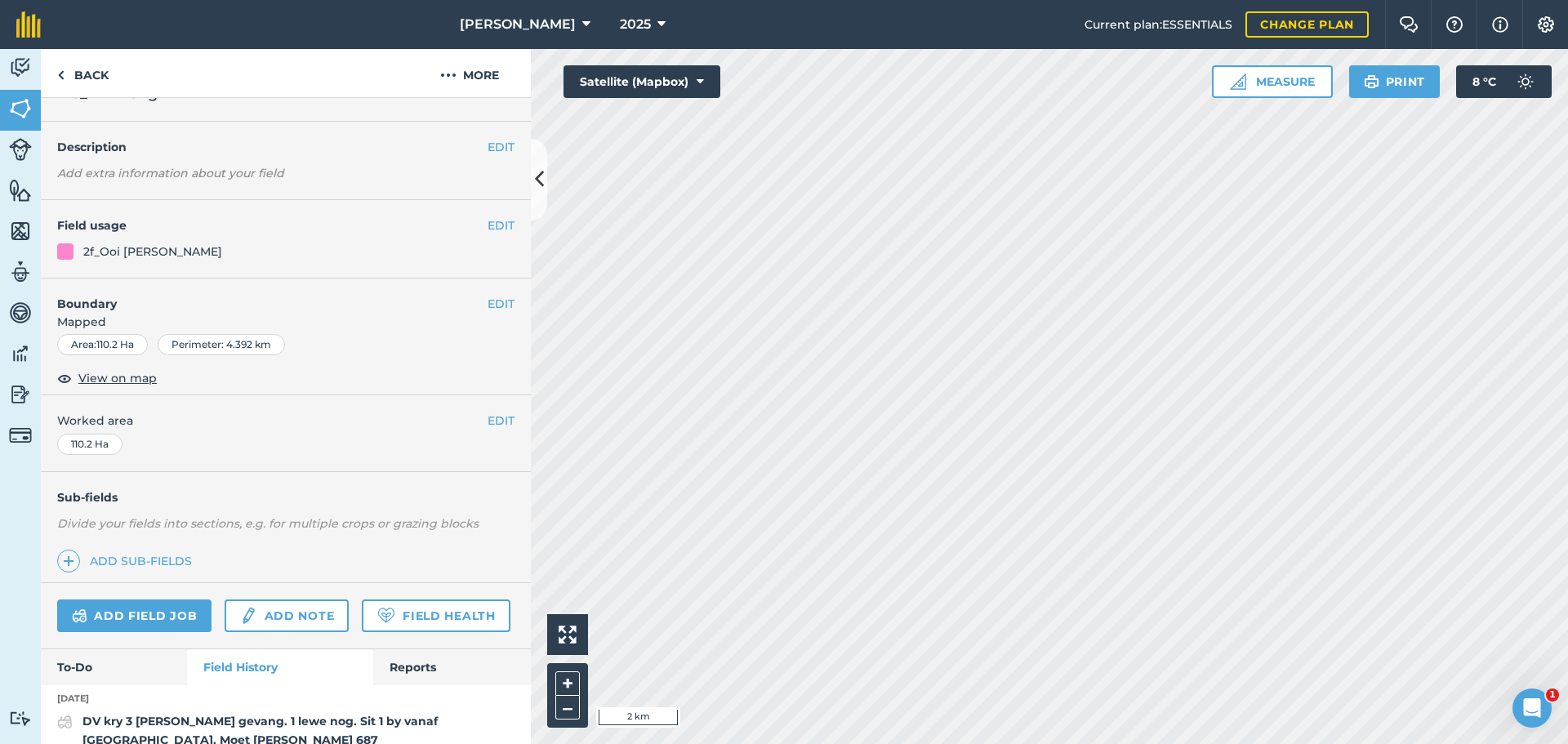
scroll to position [48, 0]
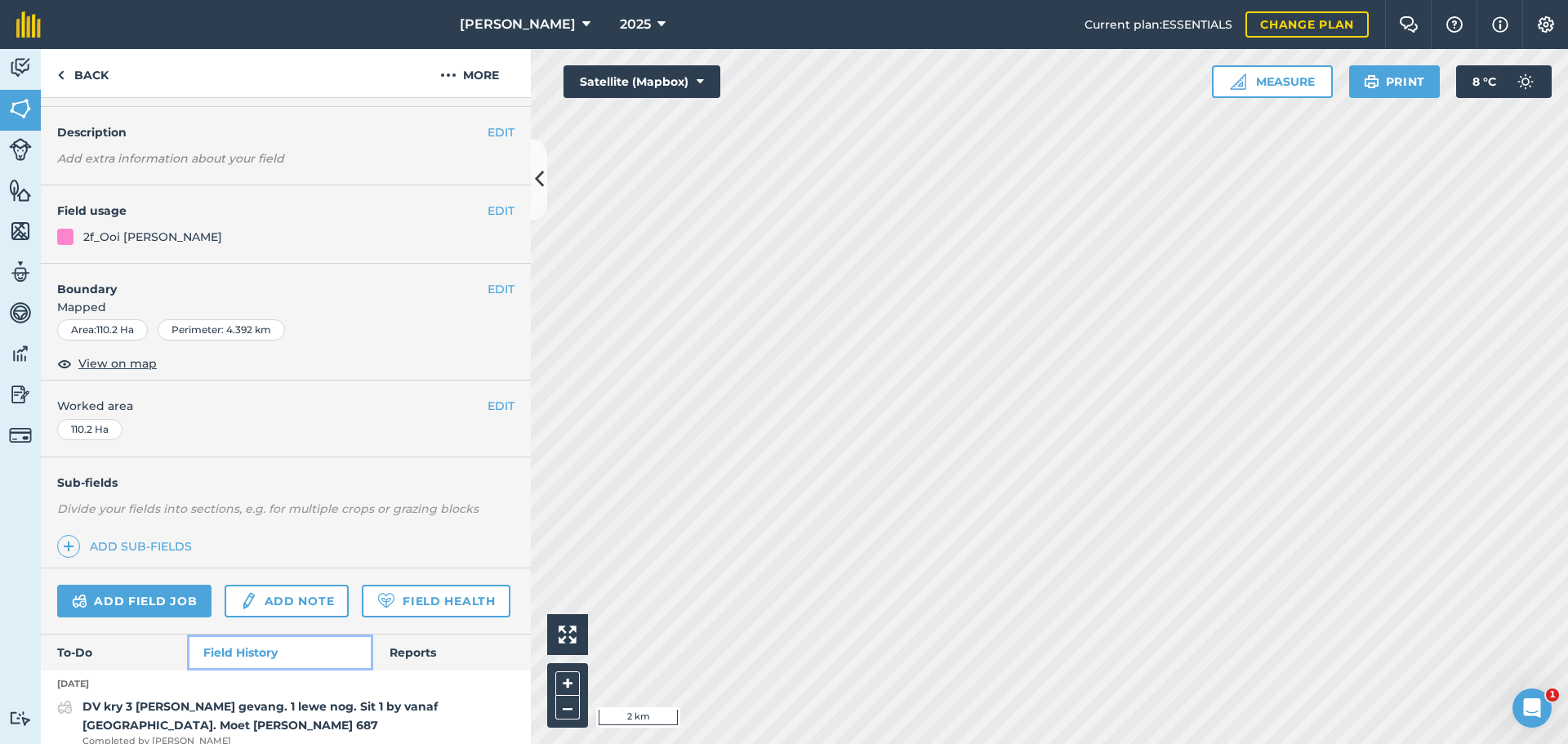
click at [234, 671] on link "Field History" at bounding box center [280, 652] width 185 height 36
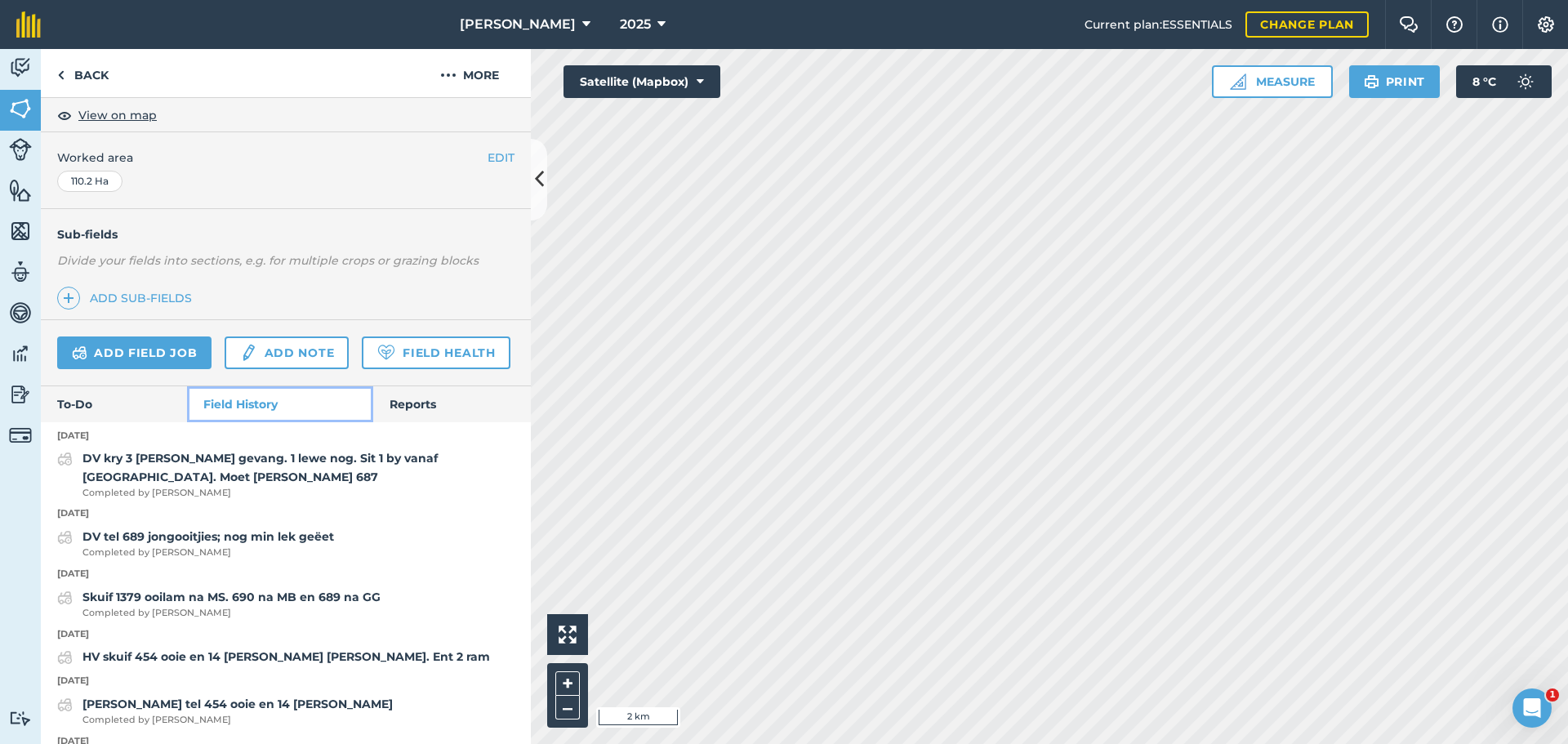
scroll to position [353, 0]
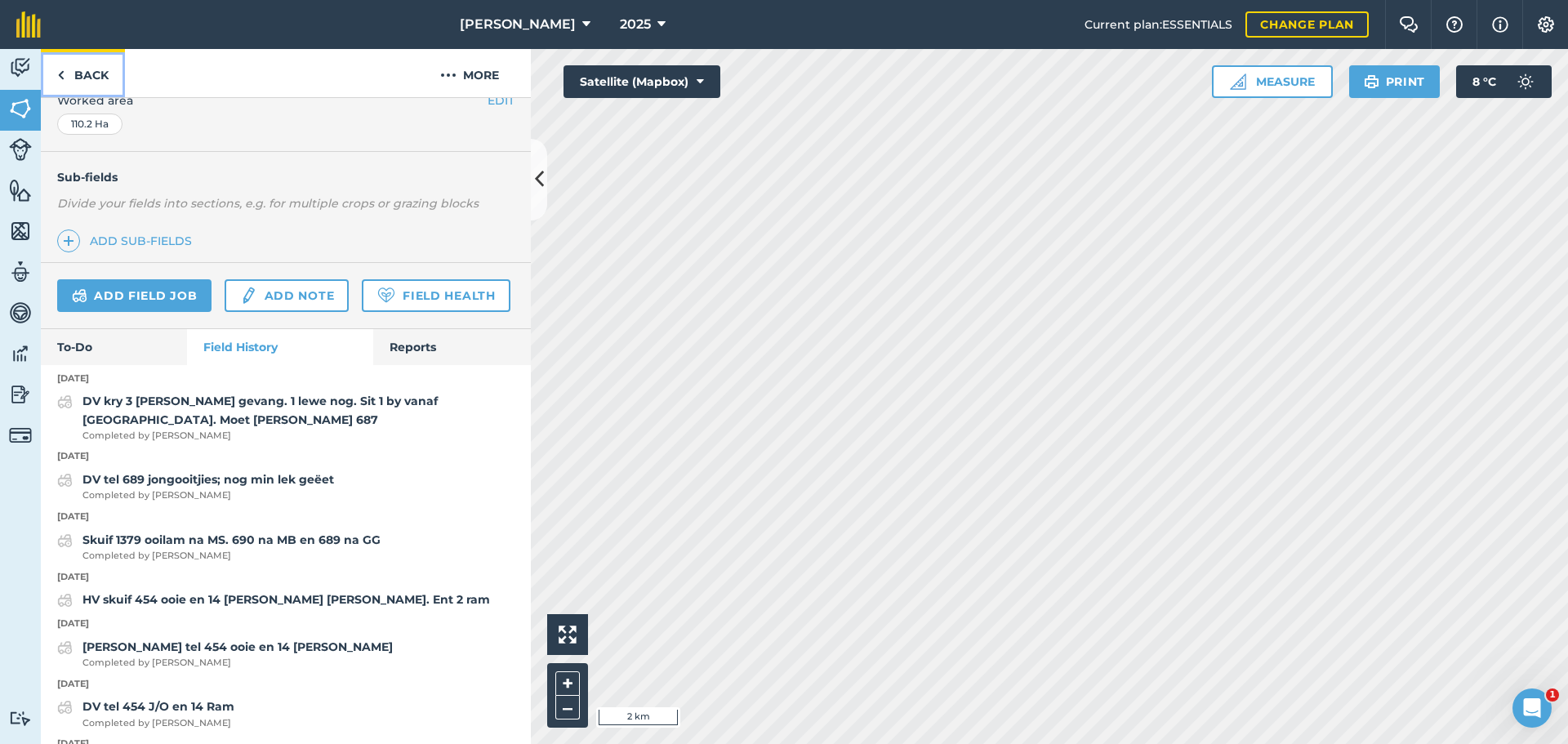
click at [51, 79] on link "Back" at bounding box center [83, 72] width 84 height 48
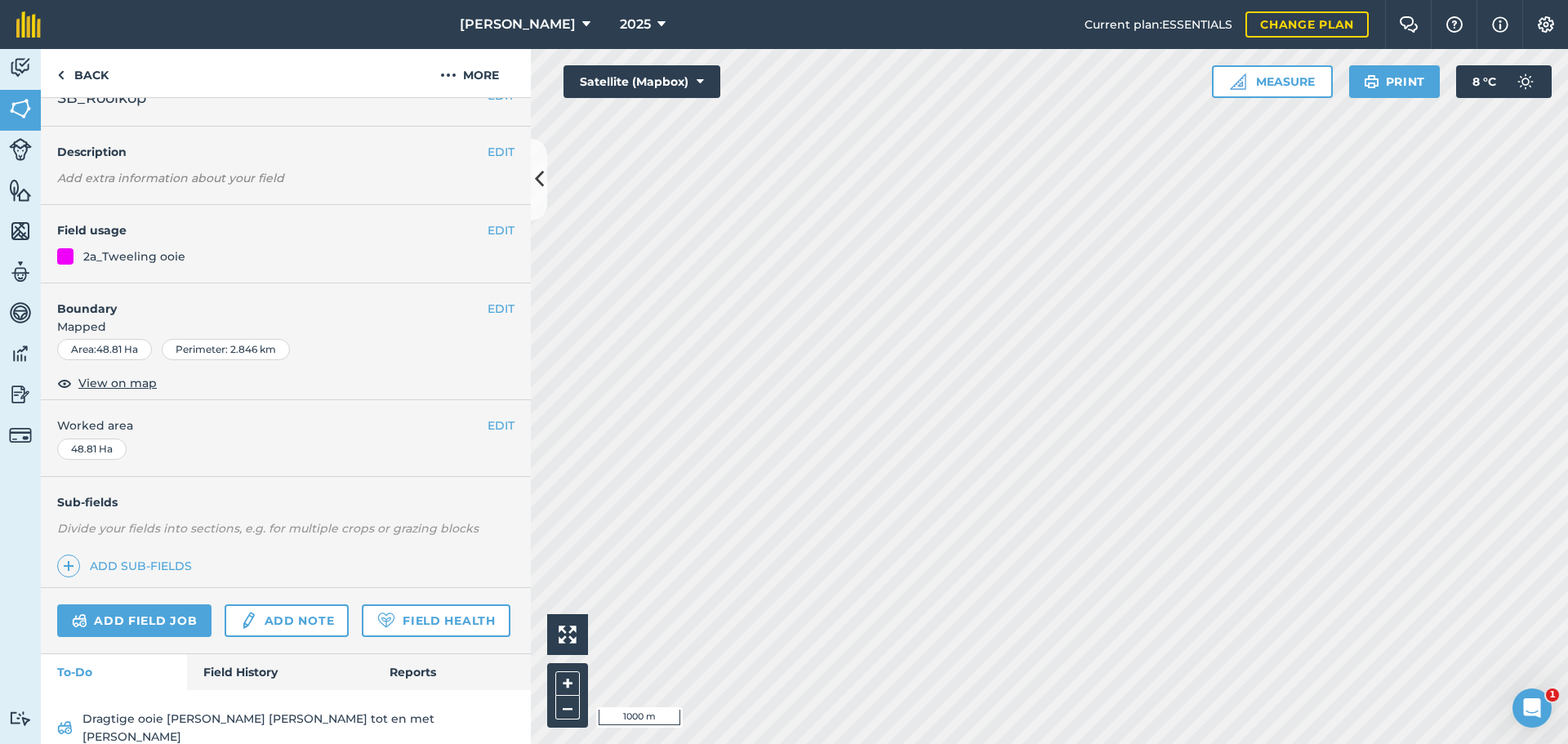
scroll to position [33, 0]
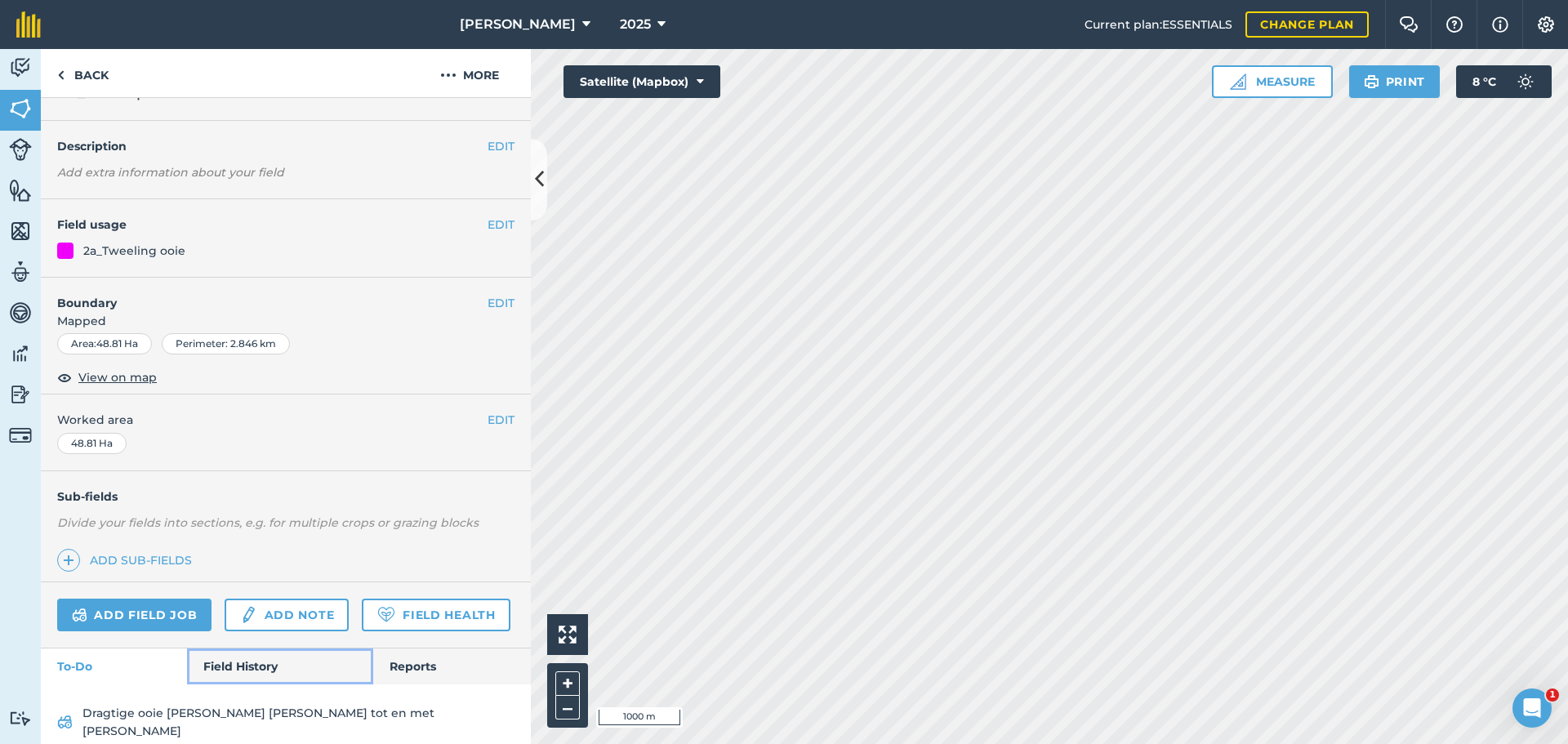
click at [233, 685] on link "Field History" at bounding box center [280, 666] width 185 height 36
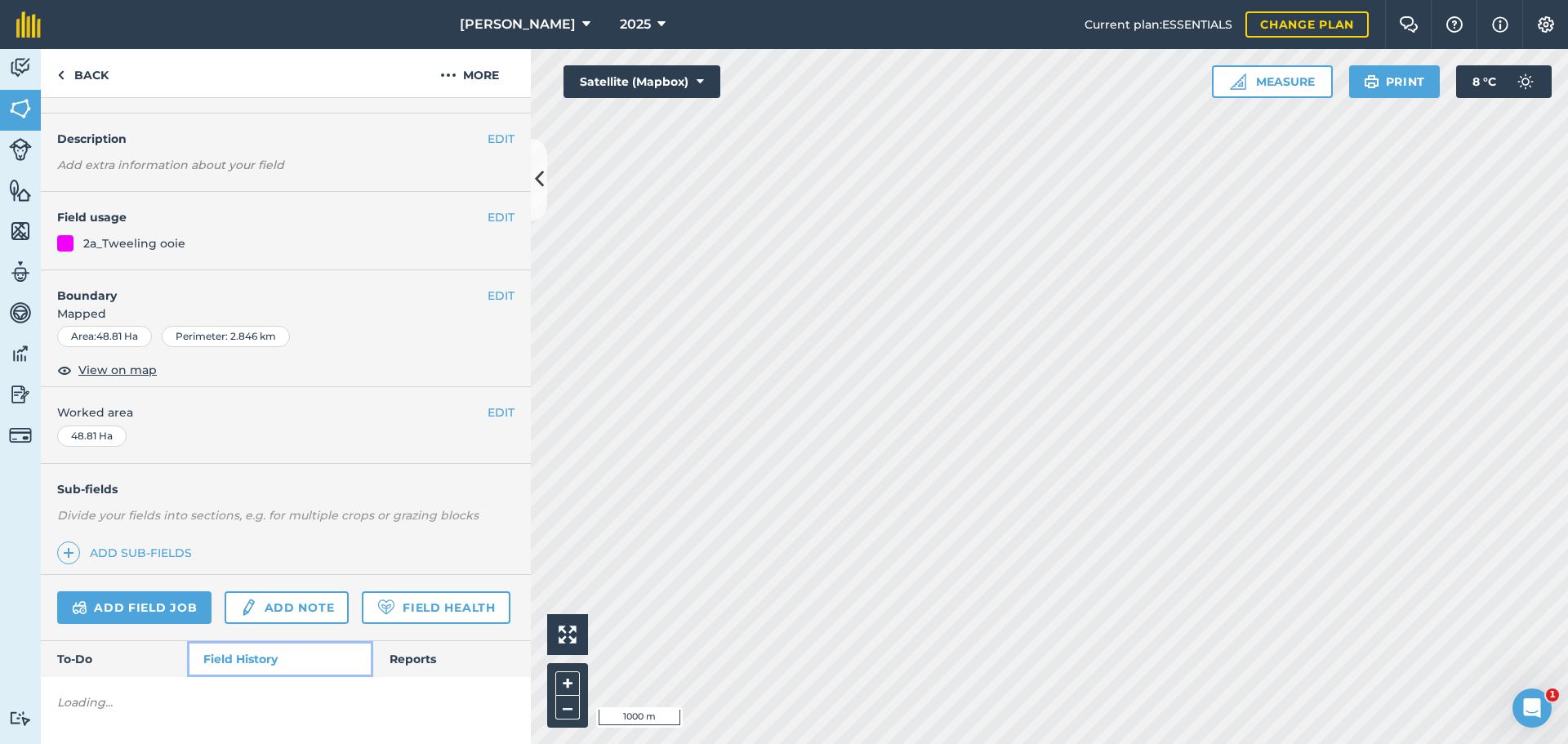
scroll to position [87, 0]
